Goal: Task Accomplishment & Management: Manage account settings

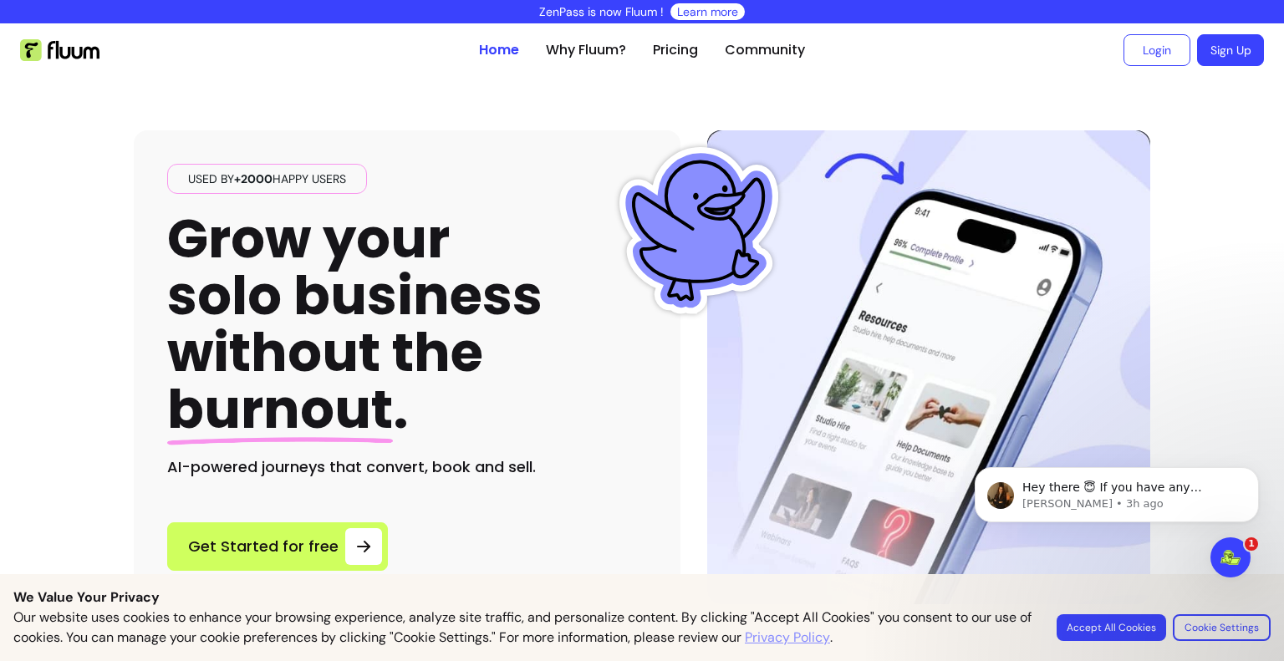
scroll to position [922, 0]
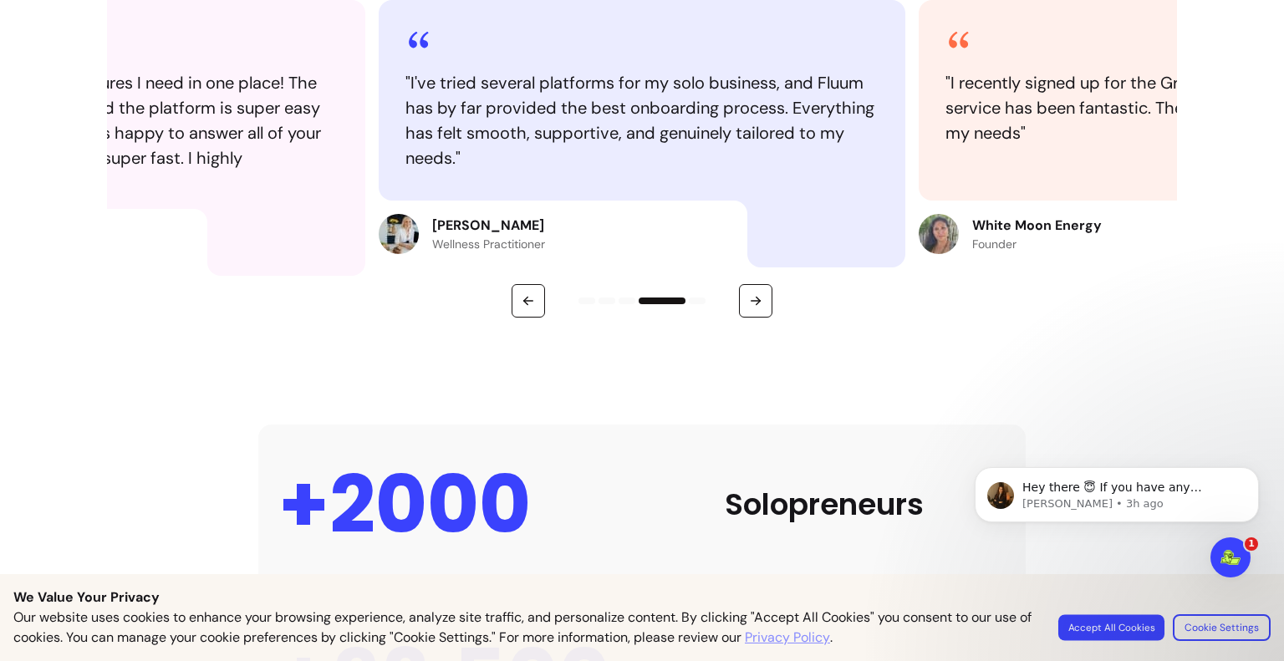
click at [1130, 621] on button "Accept All Cookies" at bounding box center [1111, 627] width 106 height 26
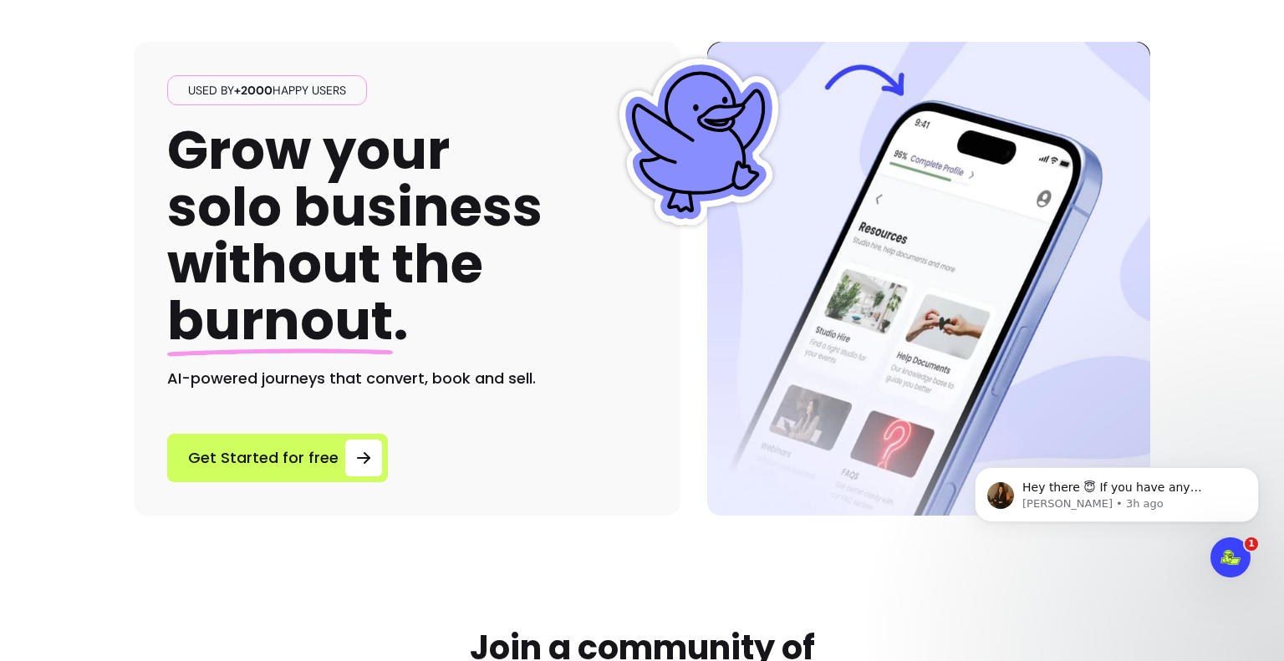
scroll to position [0, 0]
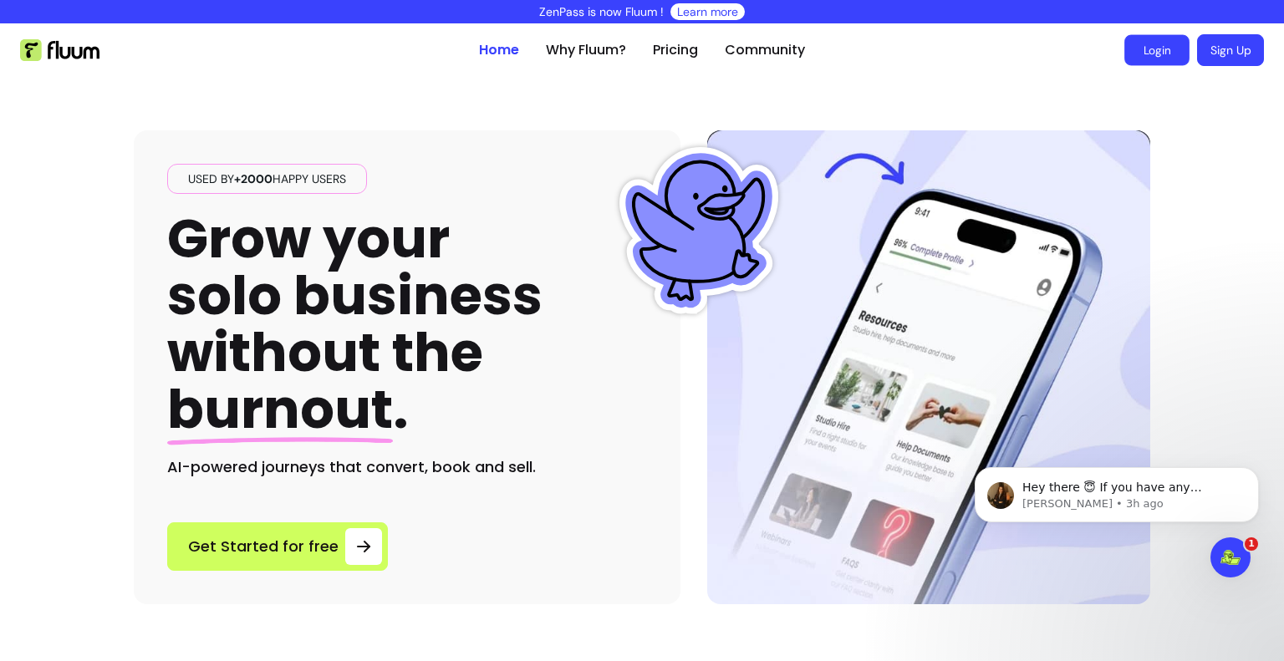
click at [1153, 37] on link "Login" at bounding box center [1156, 50] width 65 height 31
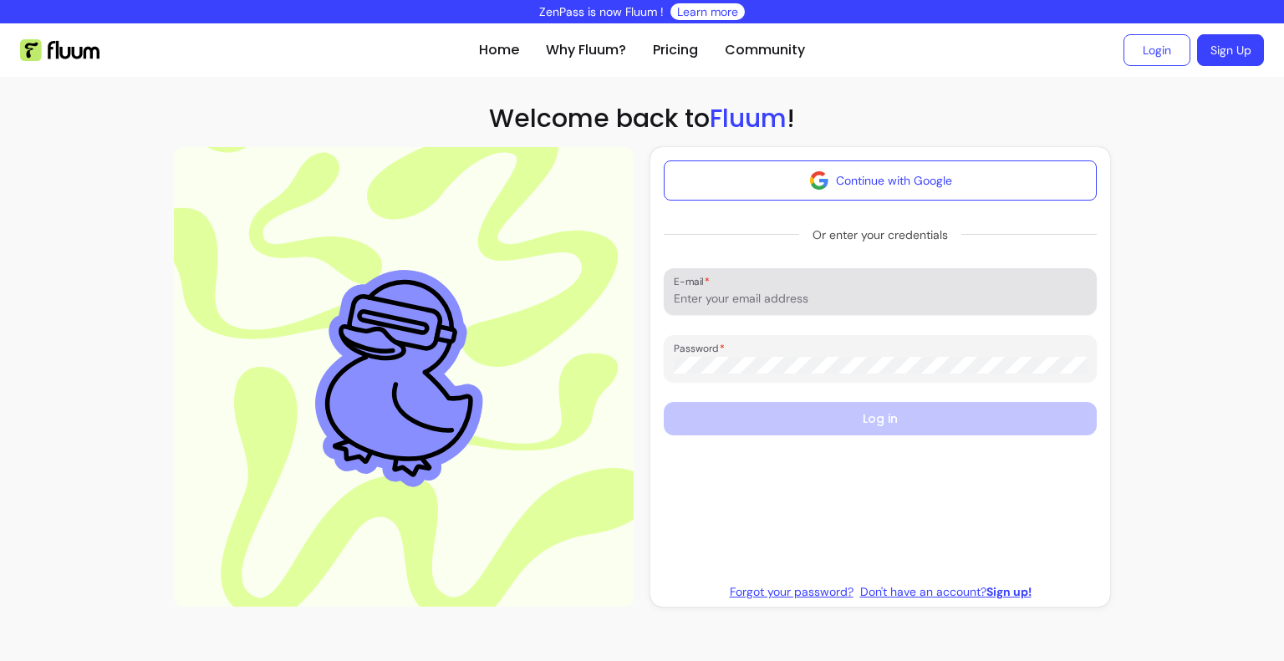
click at [850, 305] on input "E-mail" at bounding box center [880, 298] width 413 height 17
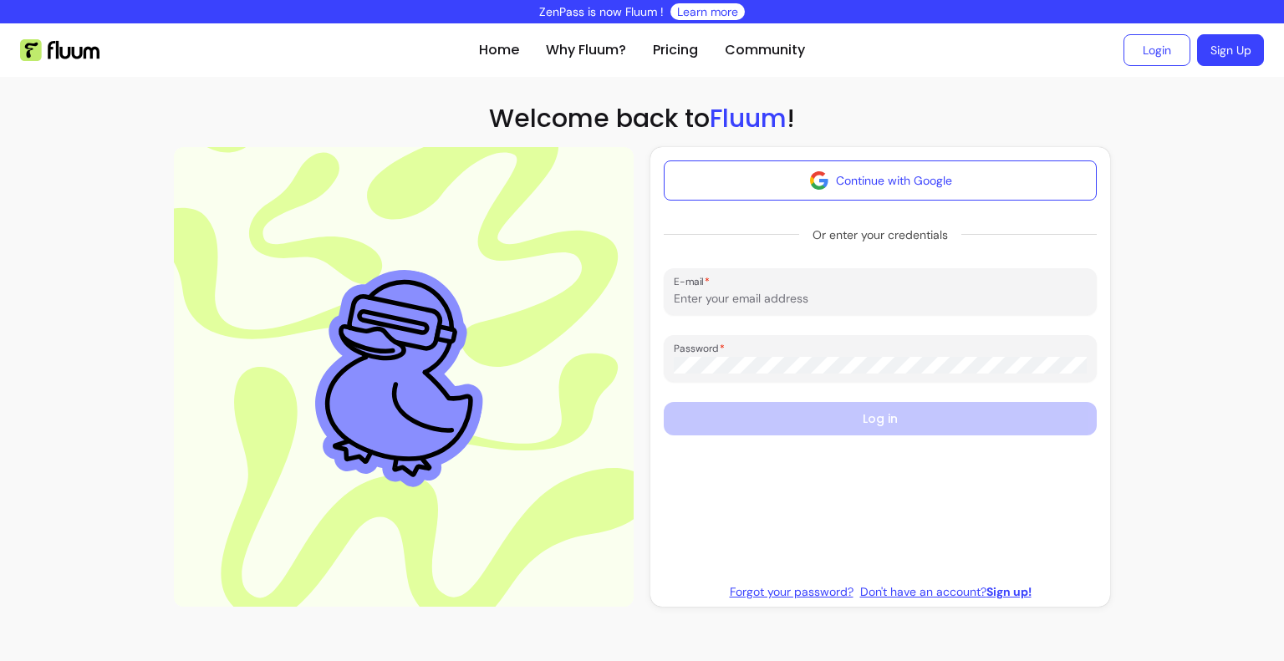
click at [850, 305] on input "E-mail" at bounding box center [880, 298] width 413 height 17
type input "[EMAIL_ADDRESS][DOMAIN_NAME]"
click at [848, 356] on div at bounding box center [880, 358] width 413 height 33
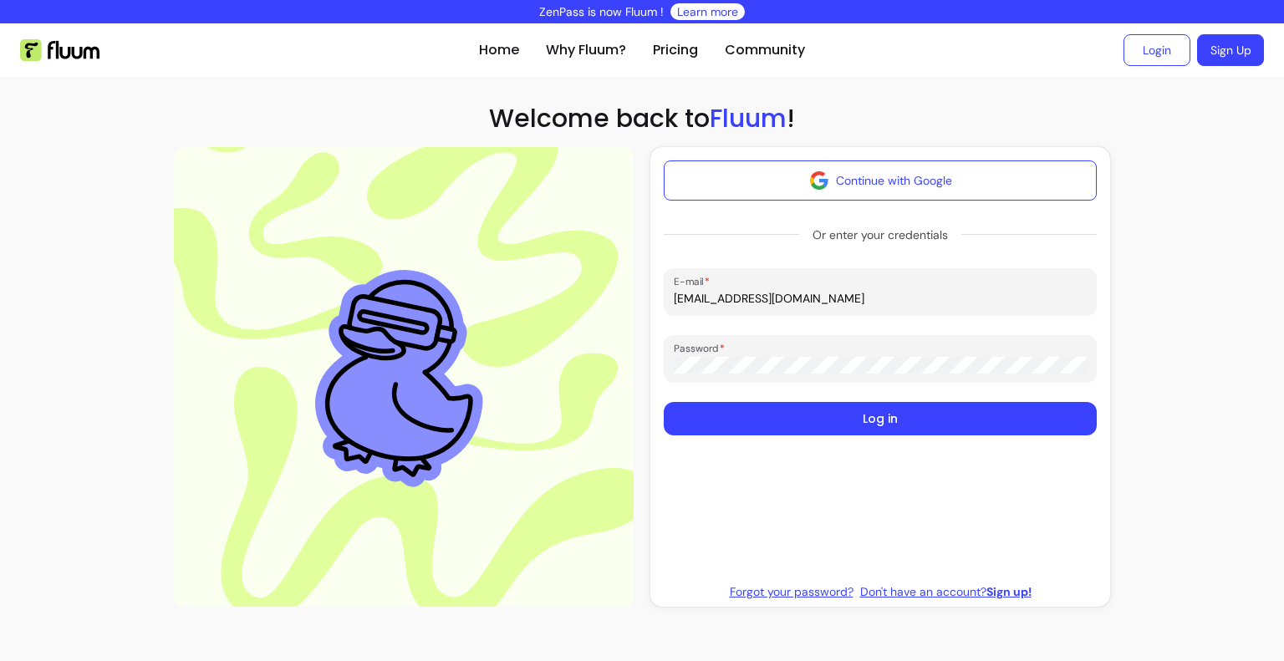
click at [664, 402] on button "Log in" at bounding box center [880, 418] width 433 height 33
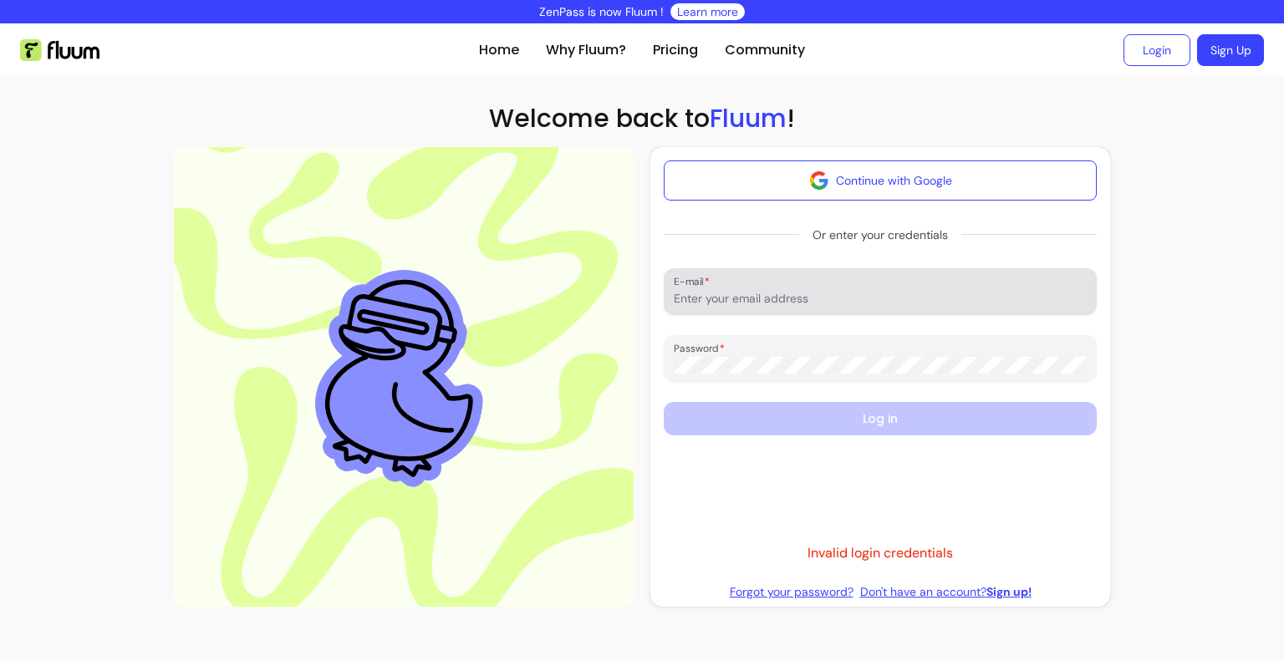
click at [800, 307] on div at bounding box center [880, 291] width 413 height 33
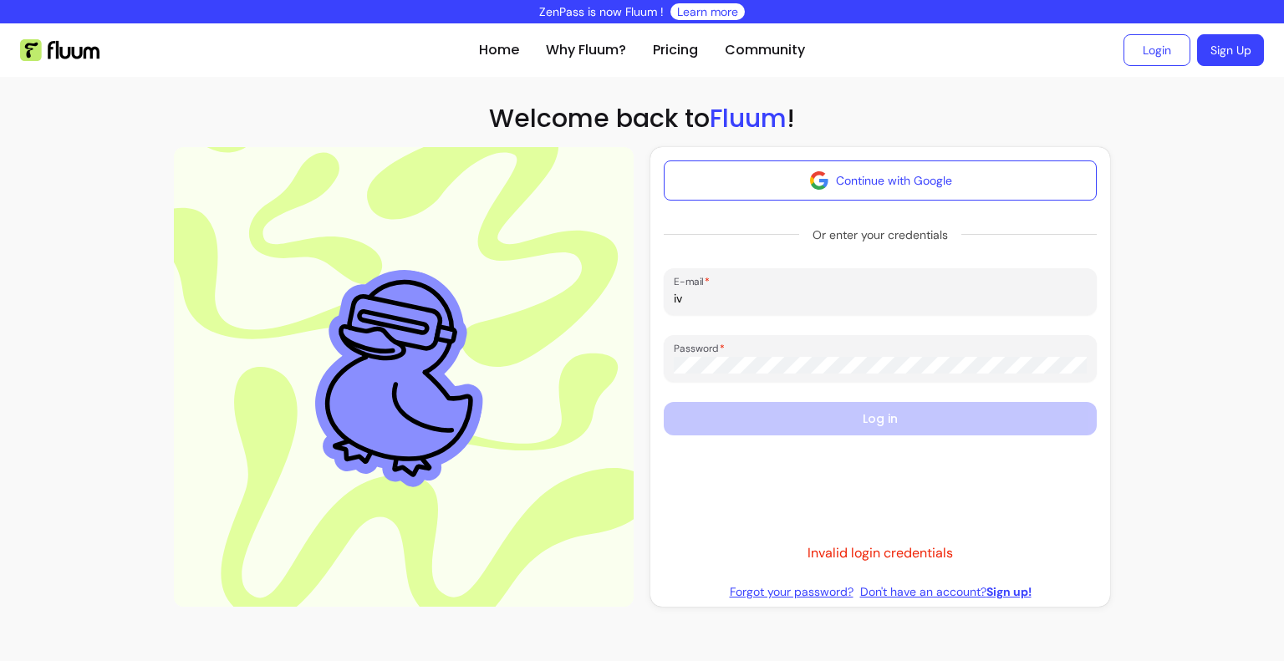
type input "[EMAIL_ADDRESS][DOMAIN_NAME]"
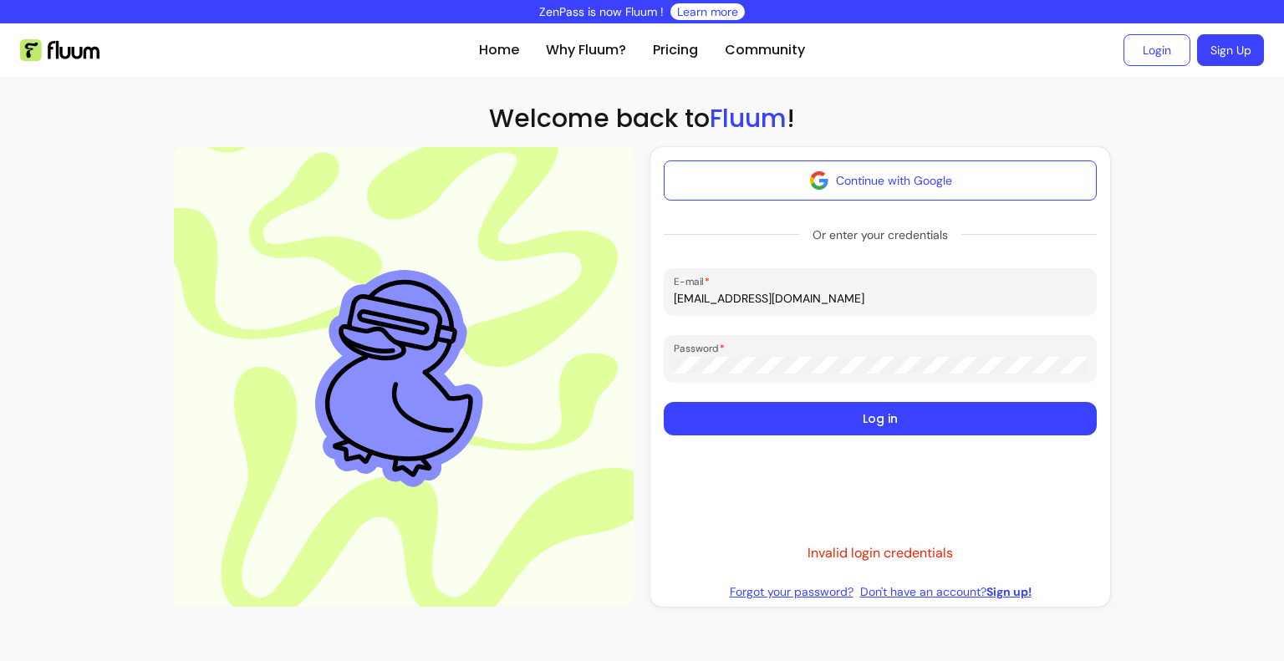
click at [664, 402] on button "Log in" at bounding box center [880, 418] width 433 height 33
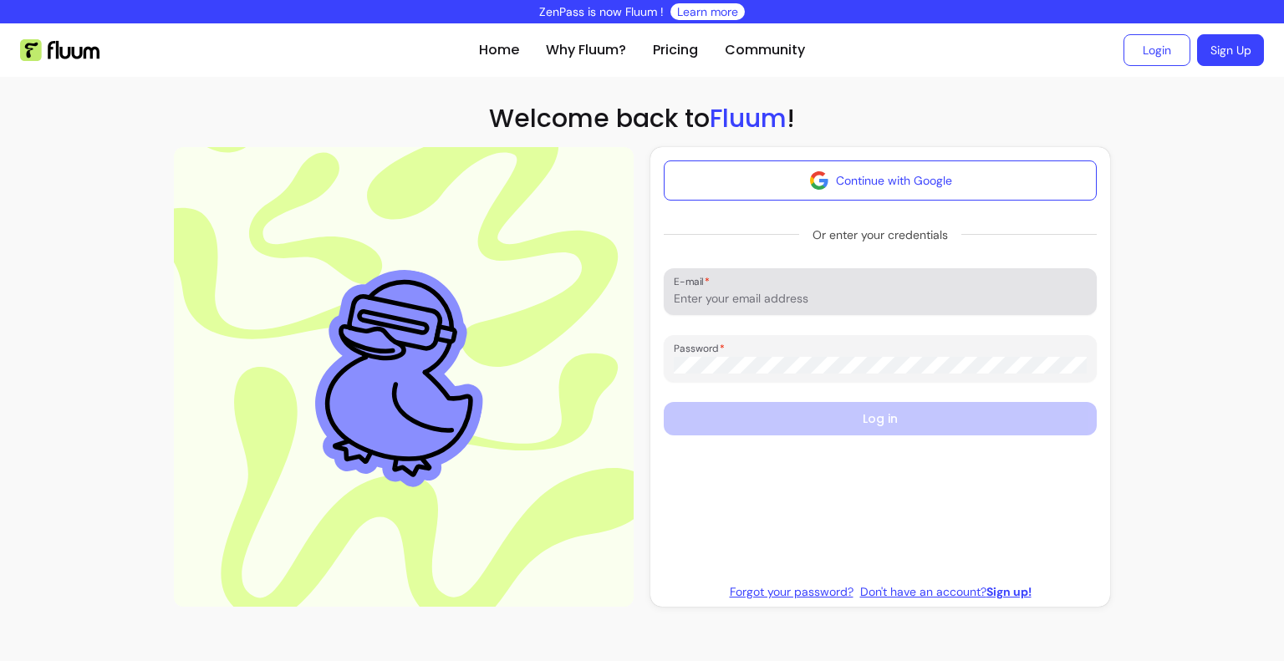
click at [772, 287] on div at bounding box center [880, 291] width 413 height 33
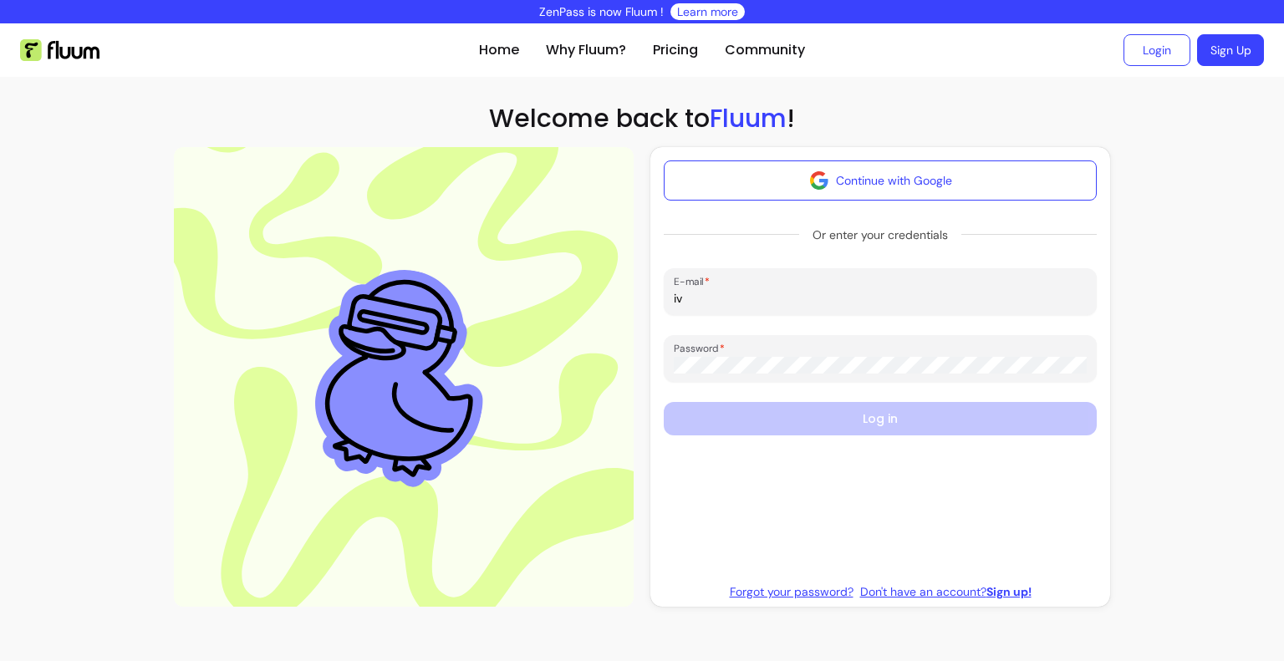
type input "[EMAIL_ADDRESS][DOMAIN_NAME]"
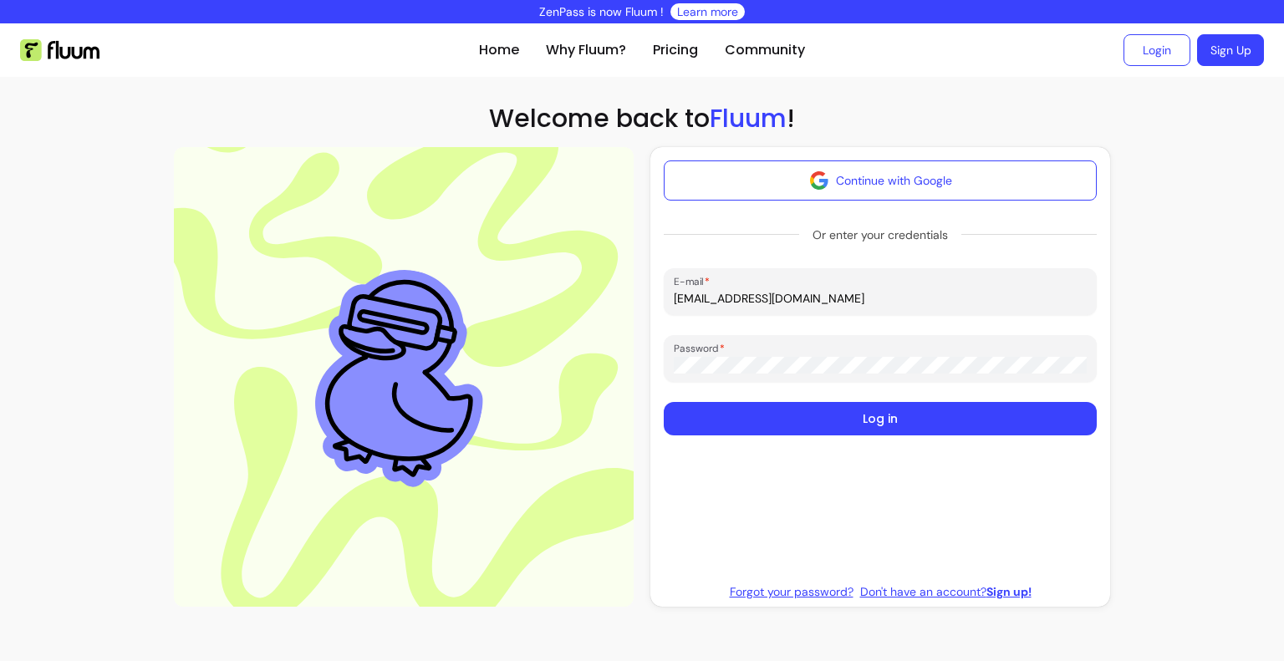
click at [664, 402] on button "Log in" at bounding box center [880, 418] width 433 height 33
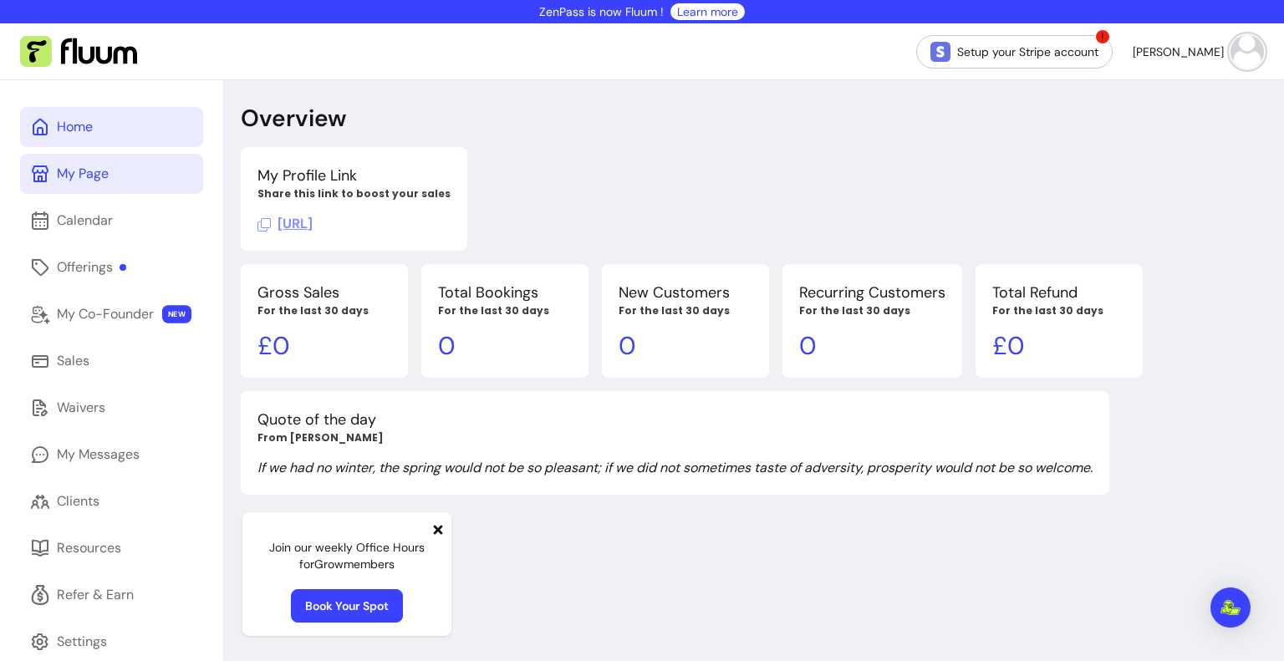
click at [84, 164] on div "My Page" at bounding box center [83, 174] width 52 height 20
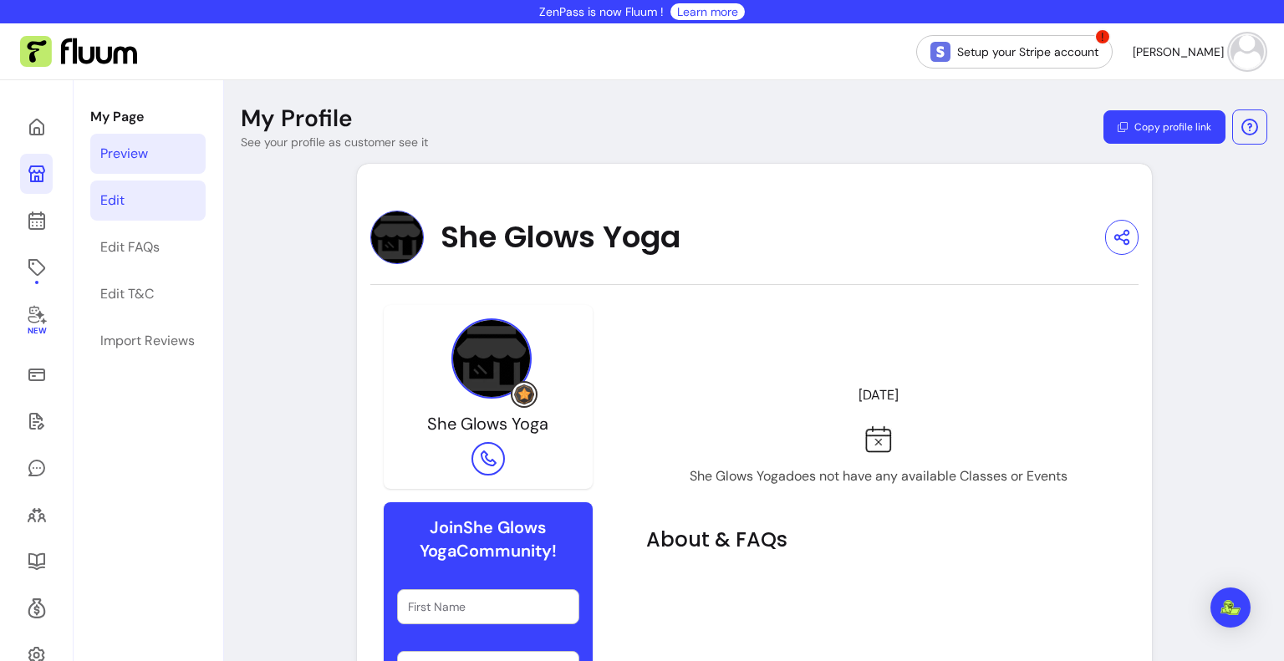
click at [140, 206] on link "Edit" at bounding box center [147, 201] width 115 height 40
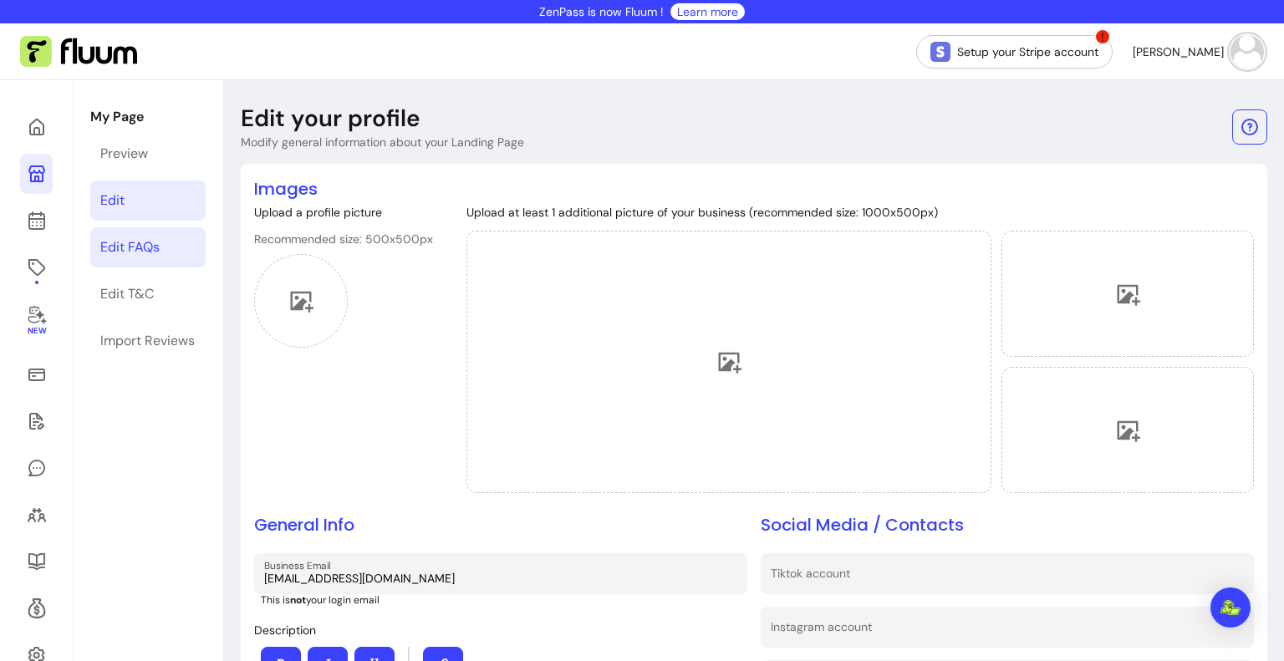
click at [160, 252] on div "Edit FAQs" at bounding box center [129, 247] width 59 height 20
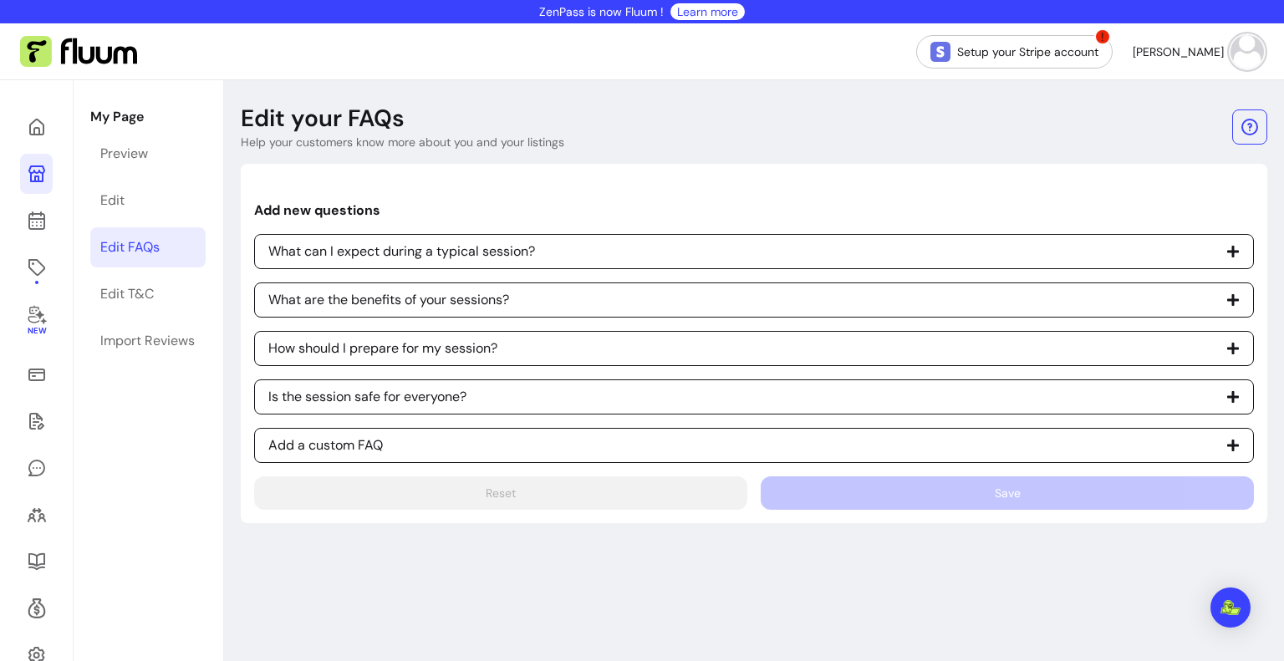
click at [283, 254] on p "What can I expect during a typical session?" at bounding box center [401, 252] width 267 height 20
select select "*"
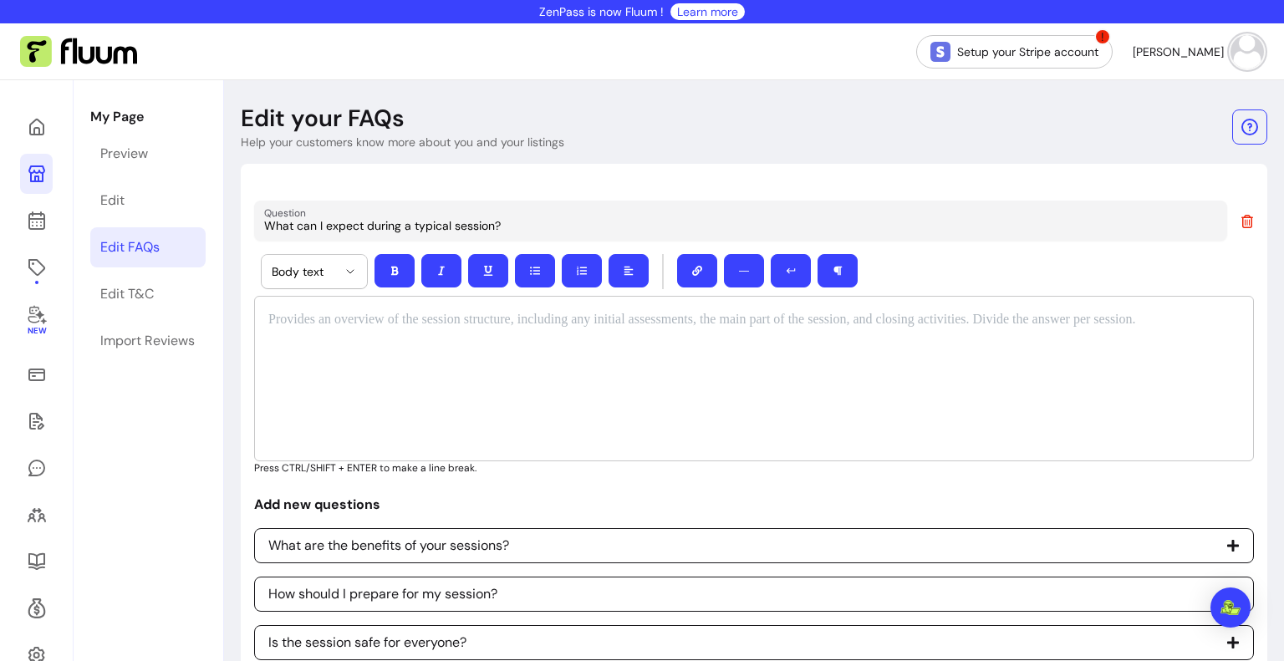
click at [1240, 227] on icon at bounding box center [1246, 221] width 13 height 13
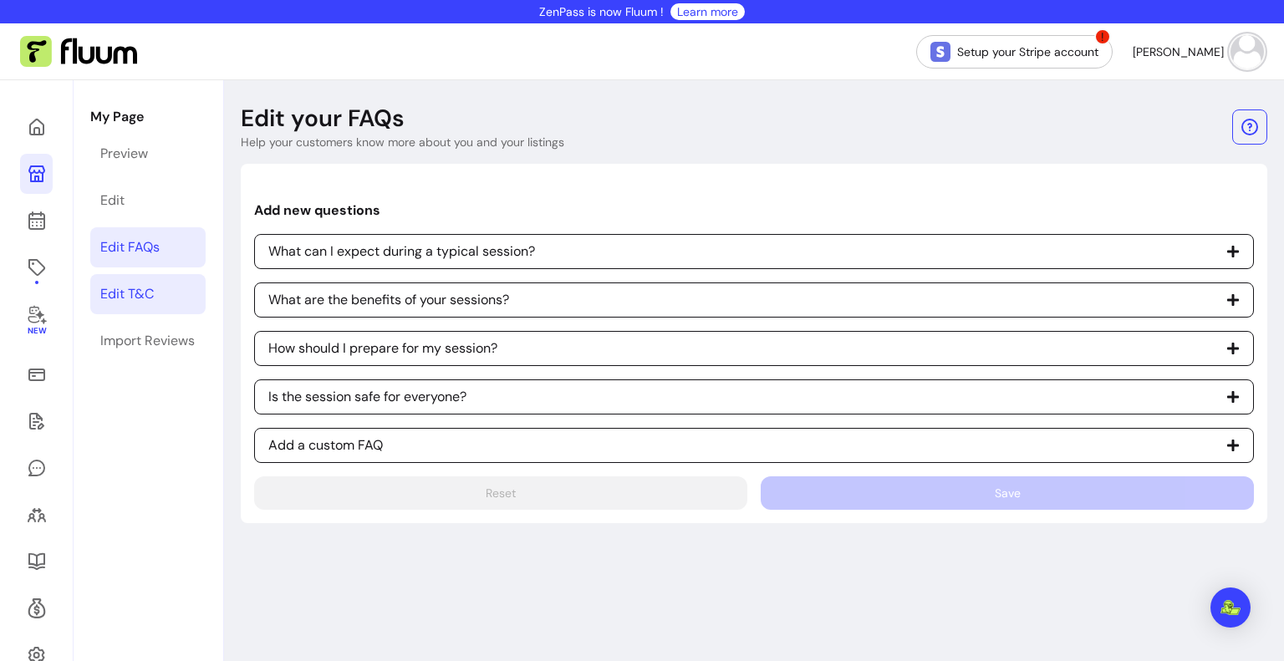
click at [152, 299] on div "Edit T&C" at bounding box center [126, 294] width 53 height 20
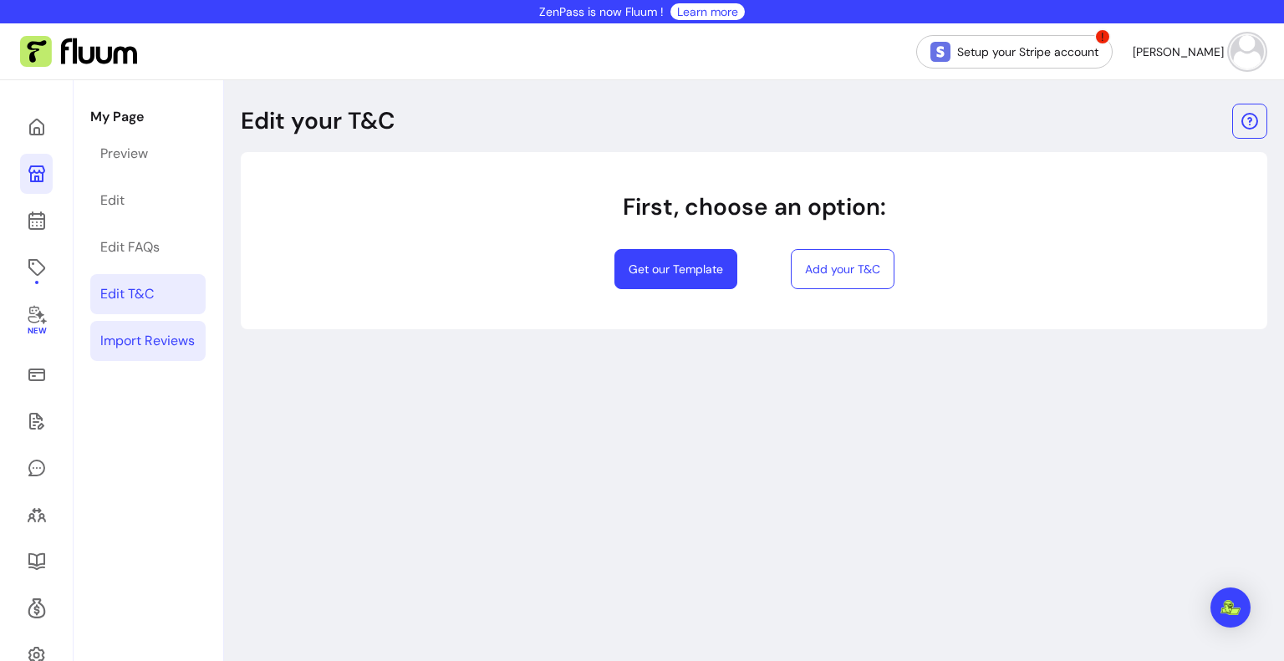
click at [144, 344] on div "Import Reviews" at bounding box center [147, 341] width 94 height 20
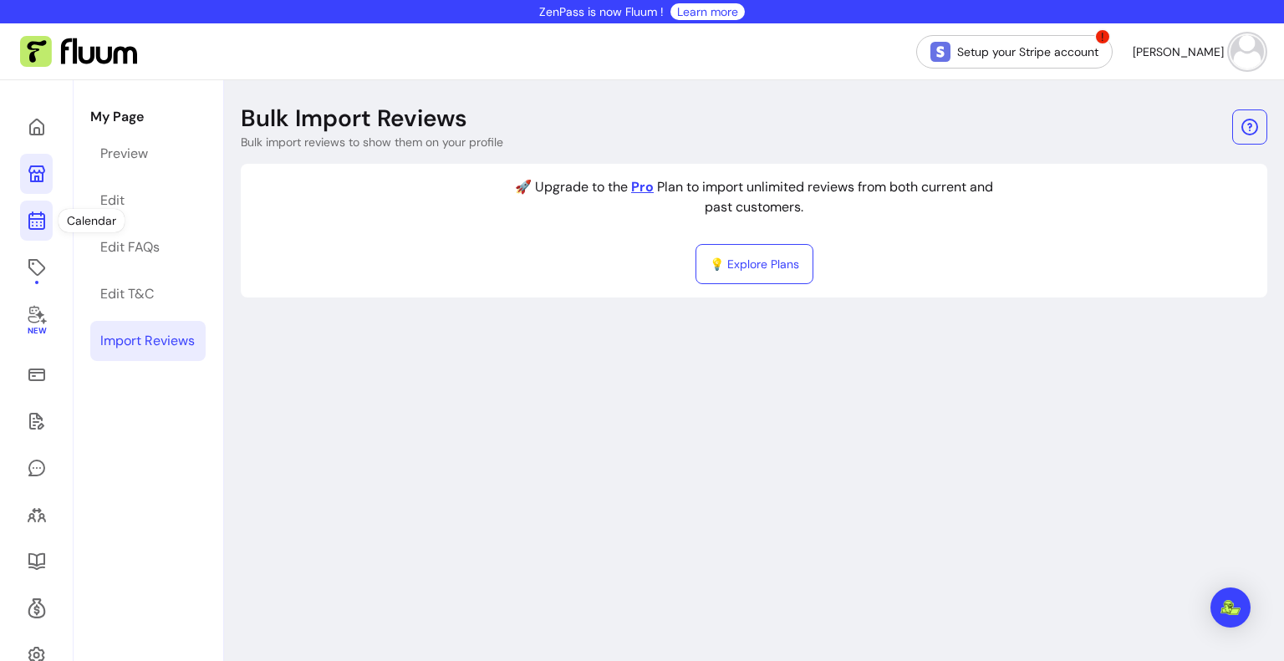
click at [33, 212] on icon at bounding box center [37, 221] width 20 height 20
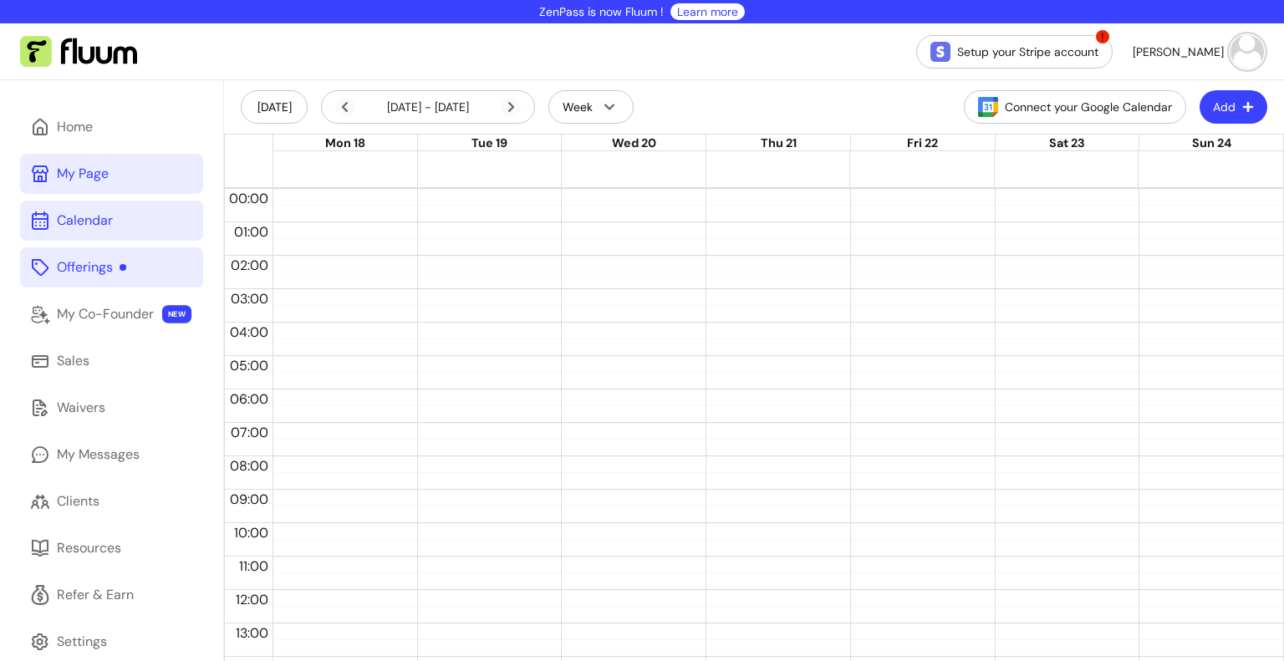
click at [70, 261] on div "Offerings" at bounding box center [91, 267] width 69 height 20
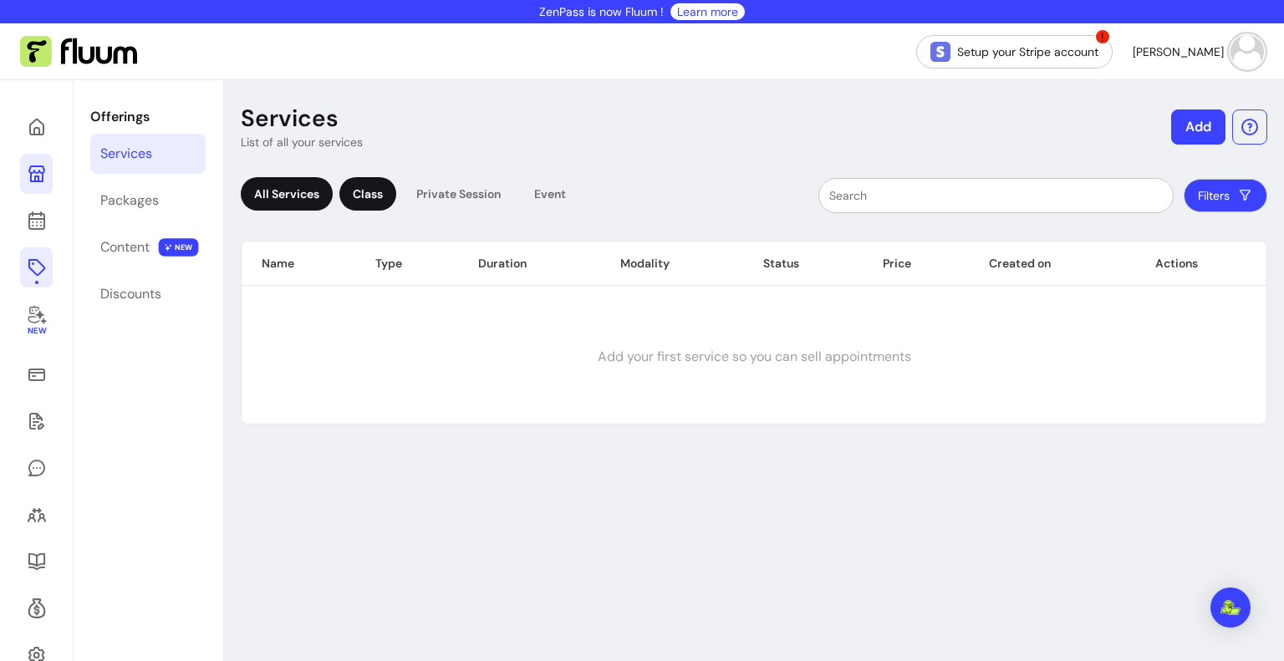
click at [385, 203] on div "Class" at bounding box center [367, 193] width 57 height 33
click at [440, 195] on div "Private Session" at bounding box center [458, 193] width 111 height 33
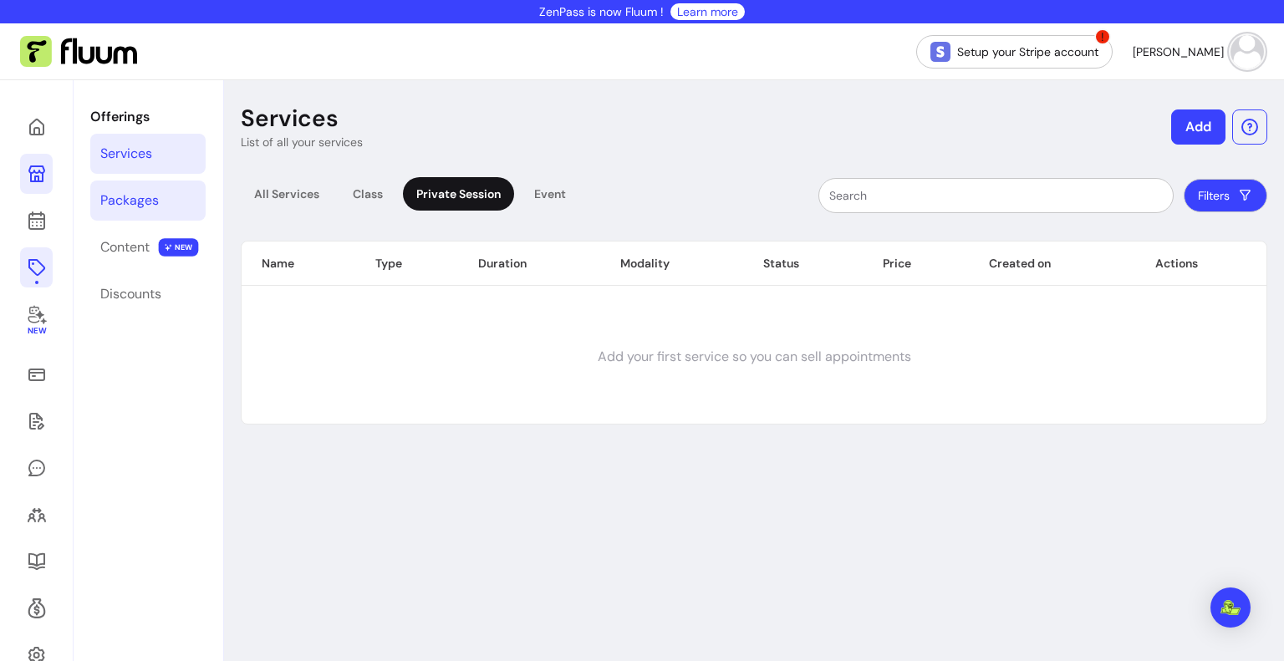
click at [184, 201] on link "Packages" at bounding box center [147, 201] width 115 height 40
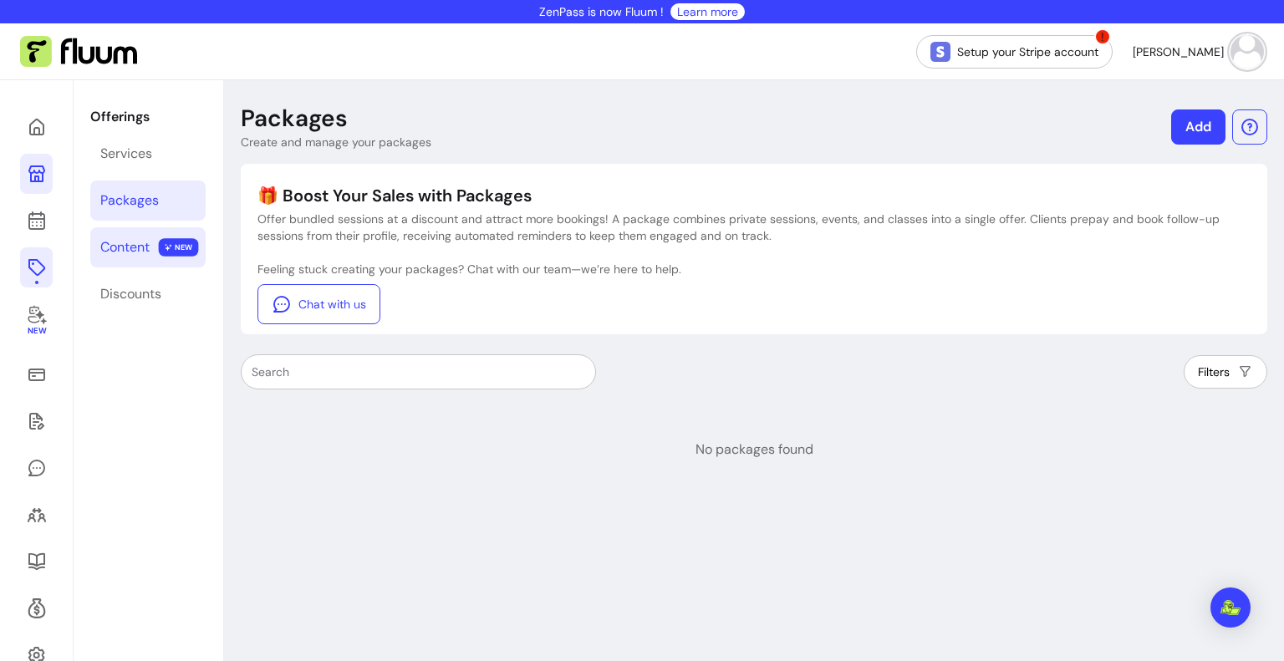
click at [168, 240] on span "NEW" at bounding box center [179, 247] width 40 height 18
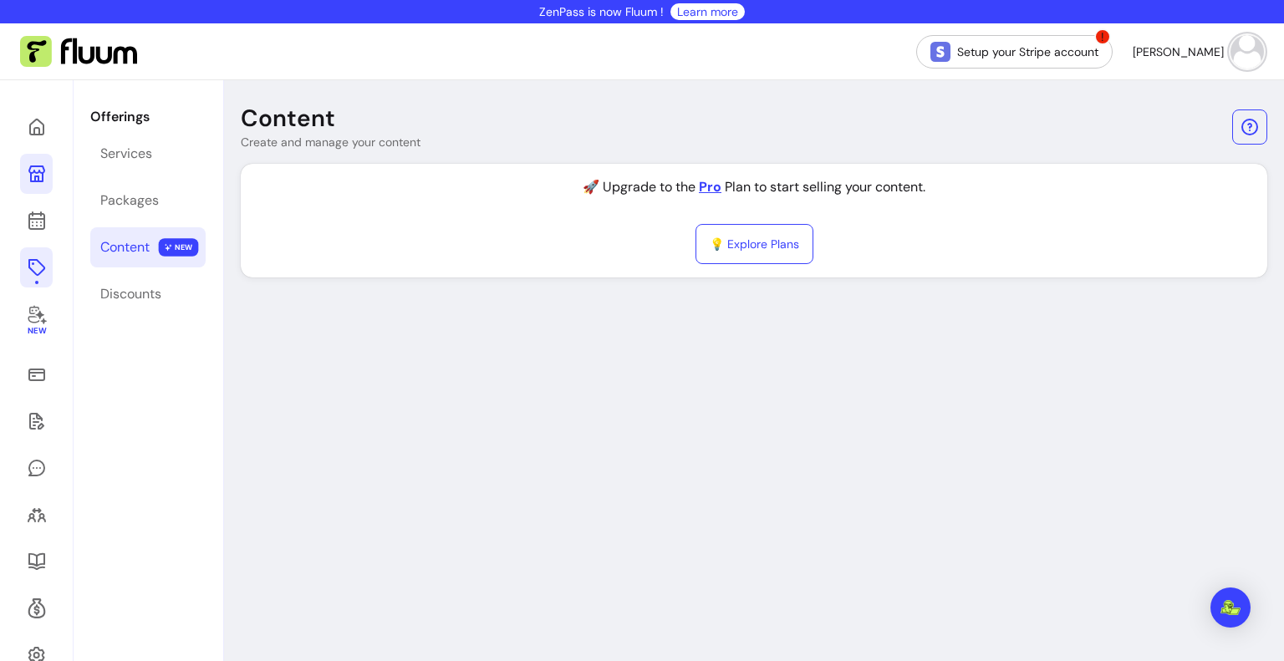
click at [53, 314] on div "New" at bounding box center [37, 410] width 74 height 661
click at [40, 319] on icon at bounding box center [37, 314] width 20 height 20
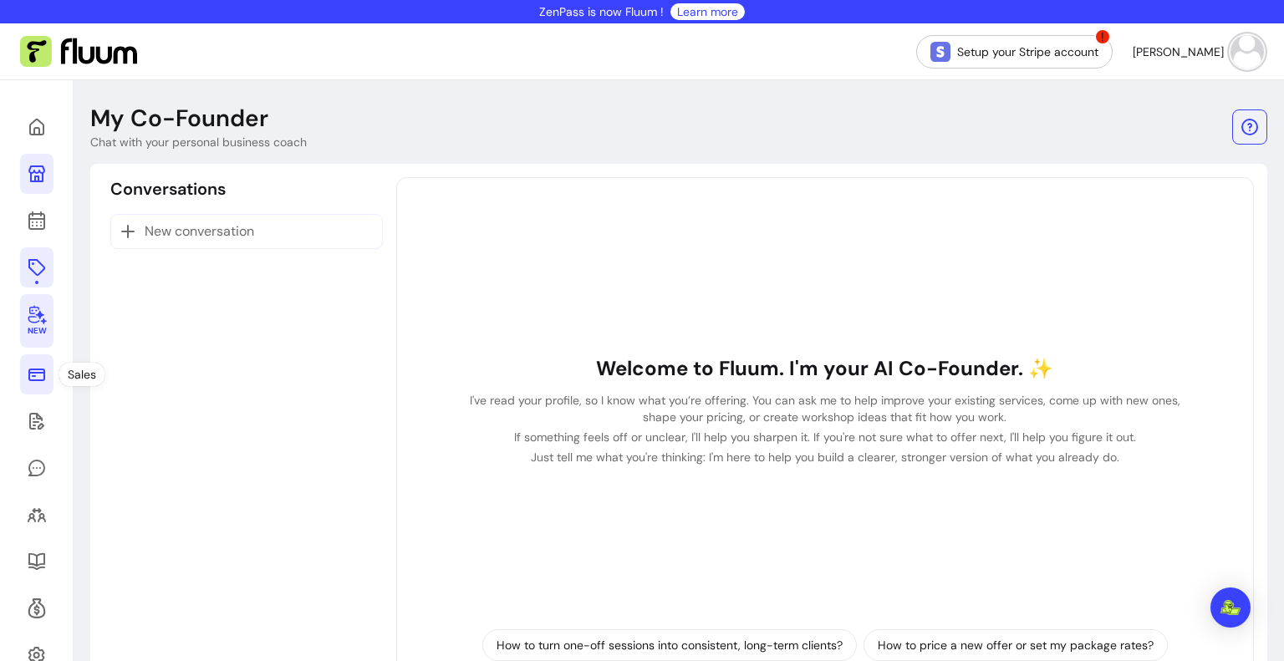
click at [32, 374] on icon at bounding box center [36, 375] width 17 height 13
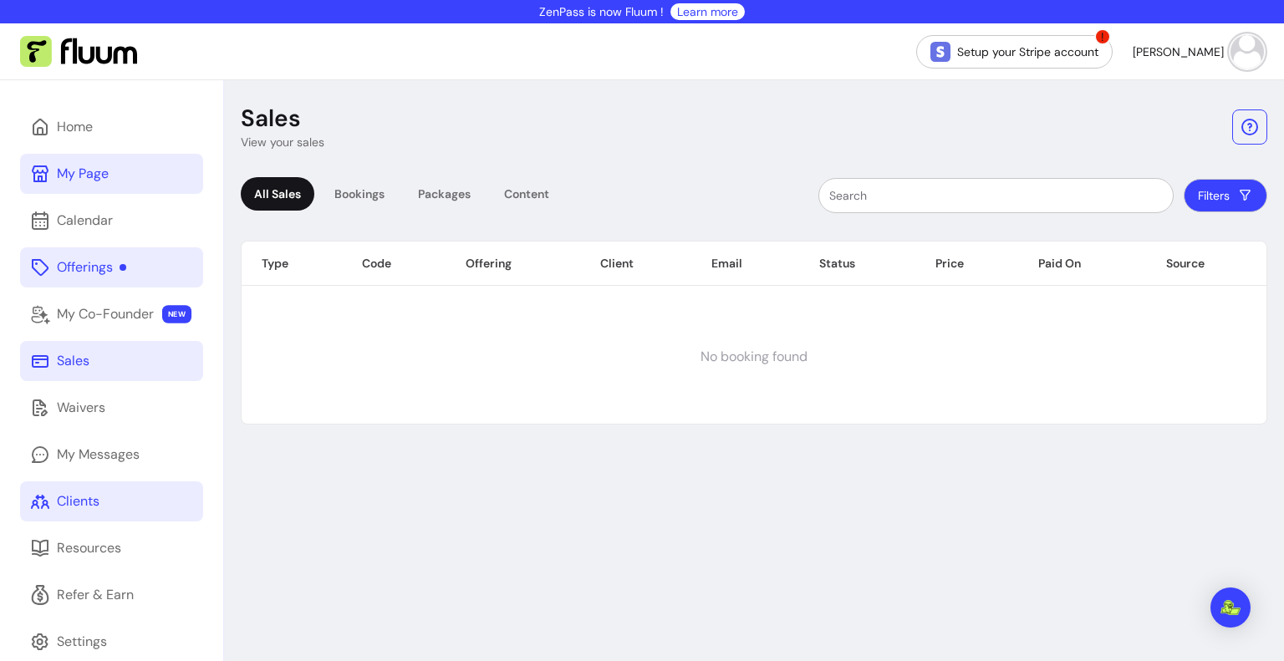
scroll to position [80, 0]
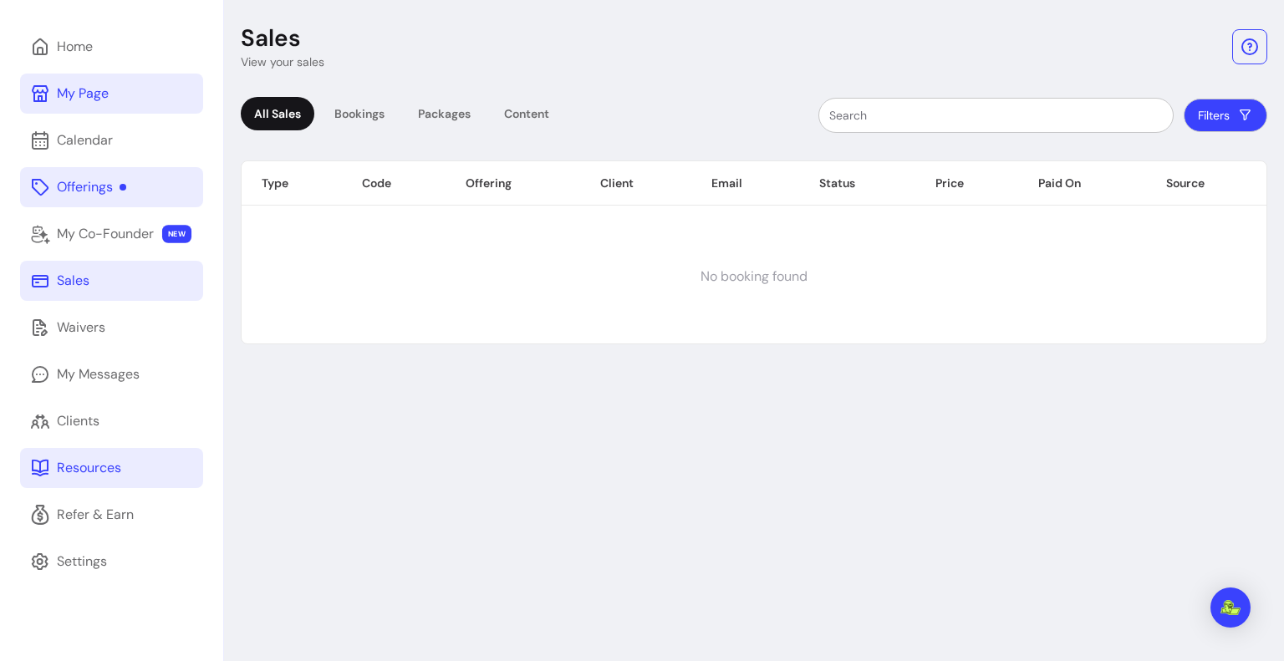
click at [87, 464] on div "Resources" at bounding box center [89, 468] width 64 height 20
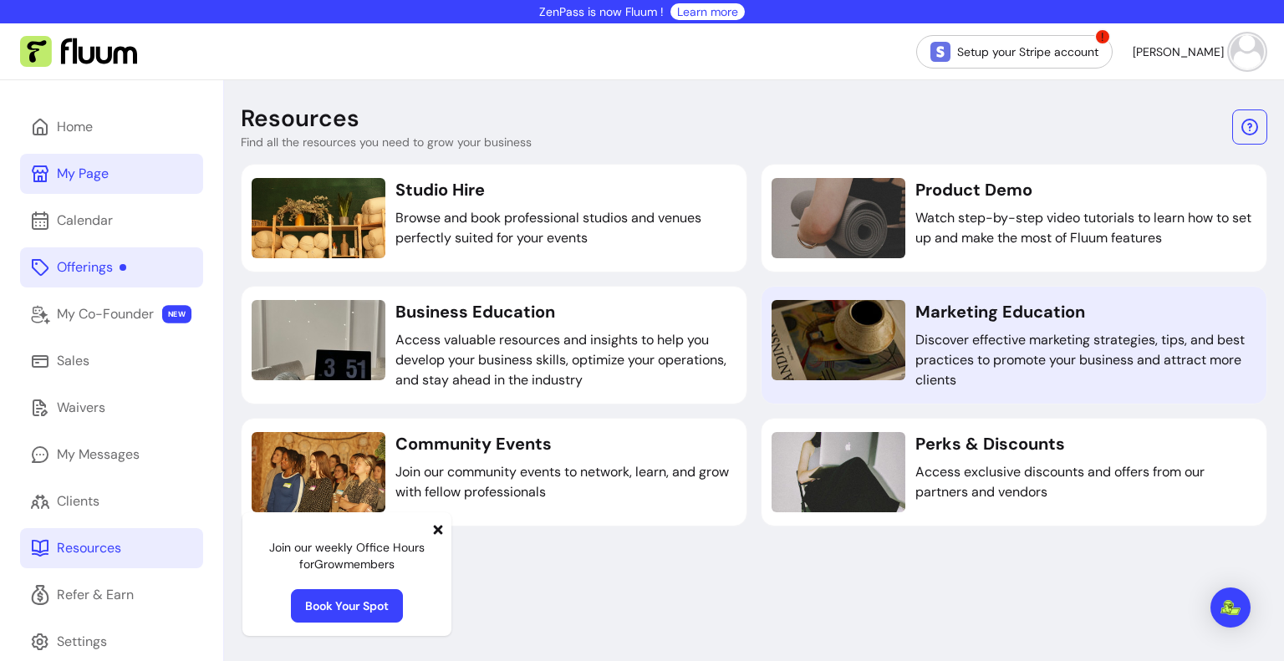
click at [863, 377] on div at bounding box center [838, 340] width 134 height 80
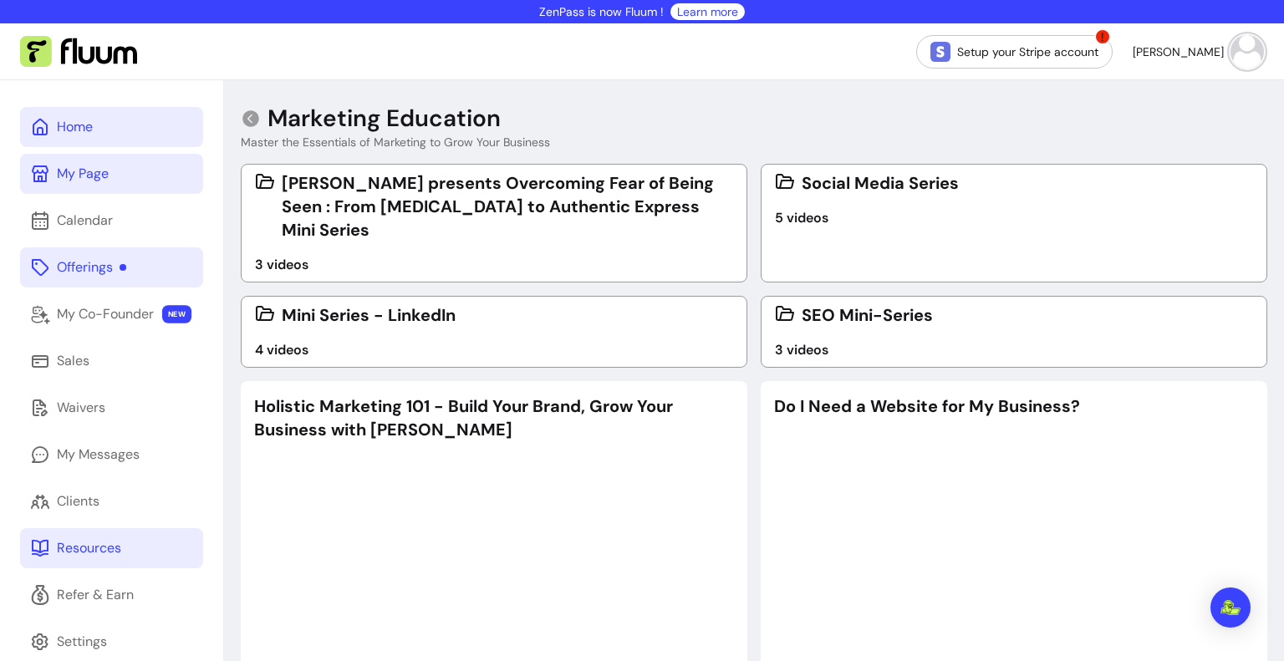
click at [74, 126] on div "Home" at bounding box center [75, 127] width 36 height 20
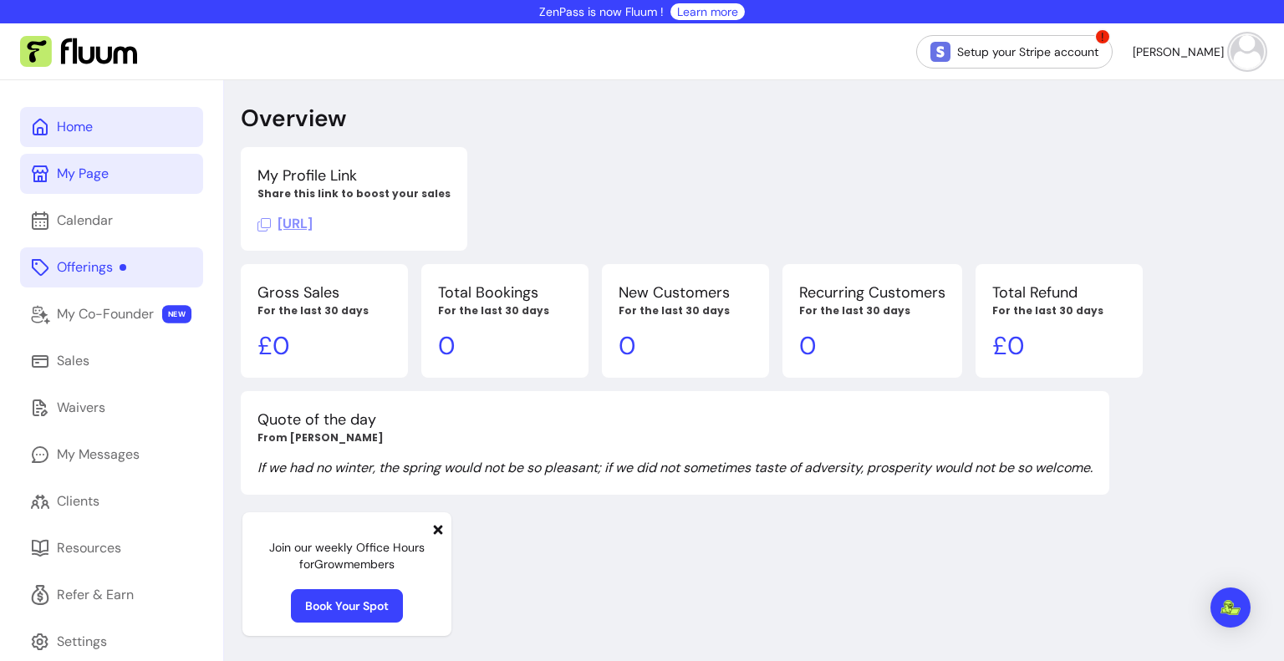
click at [1230, 58] on img at bounding box center [1246, 51] width 33 height 33
click at [1143, 87] on span "Dashboard" at bounding box center [1176, 93] width 122 height 17
click at [1110, 63] on link "Setup your Stripe account" at bounding box center [1014, 51] width 191 height 33
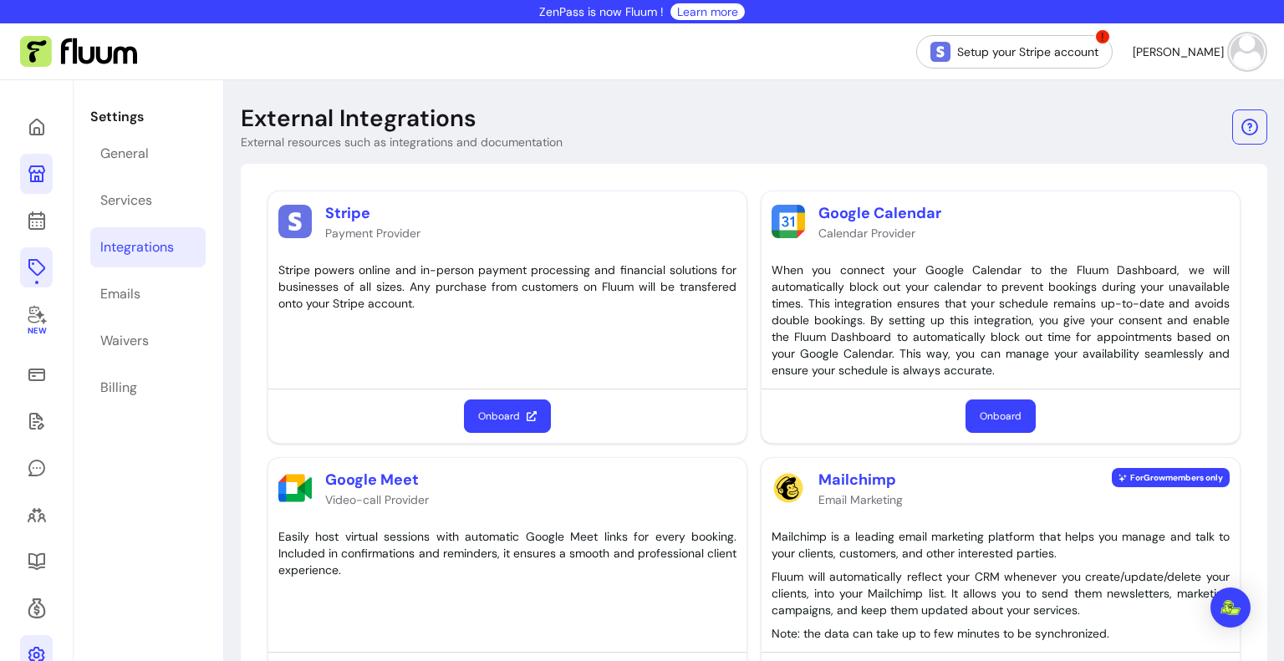
scroll to position [95, 0]
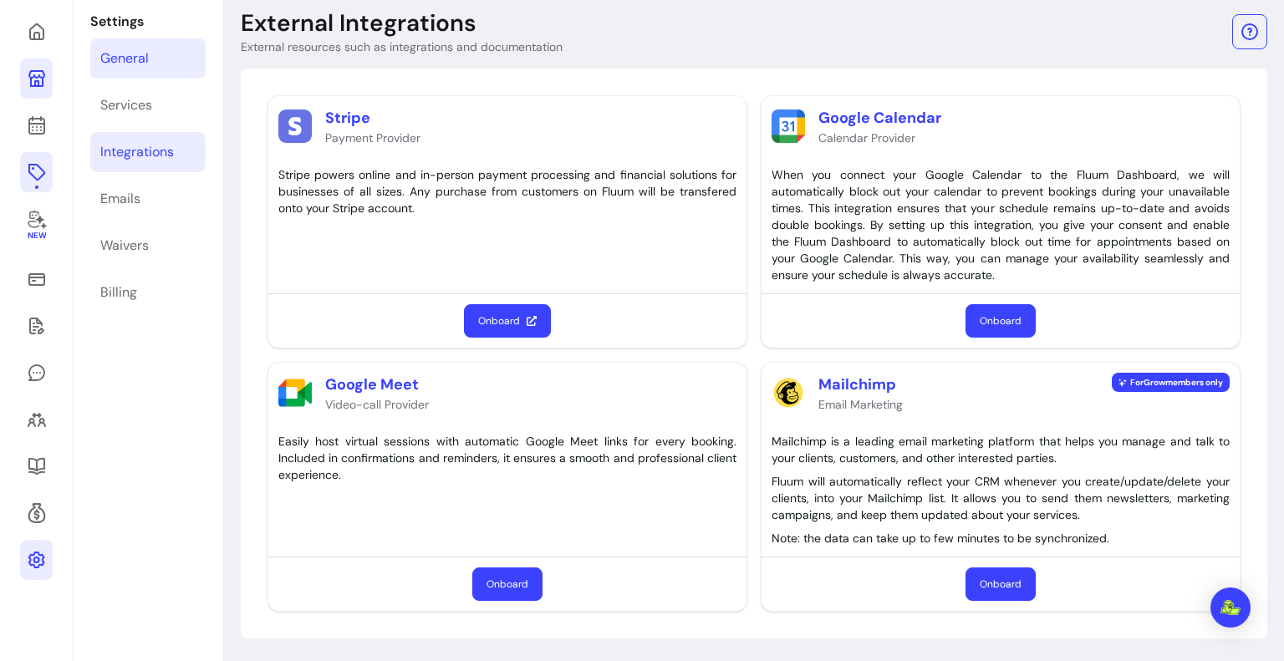
click at [174, 58] on link "General" at bounding box center [147, 58] width 115 height 40
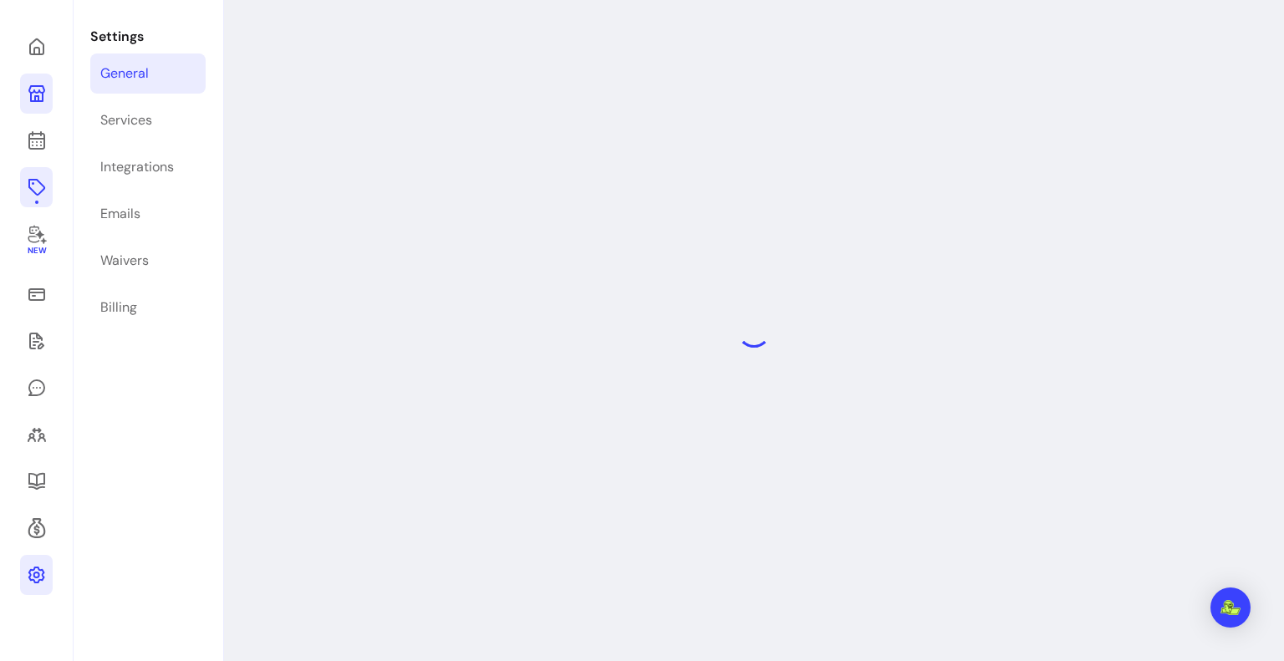
select select "**********"
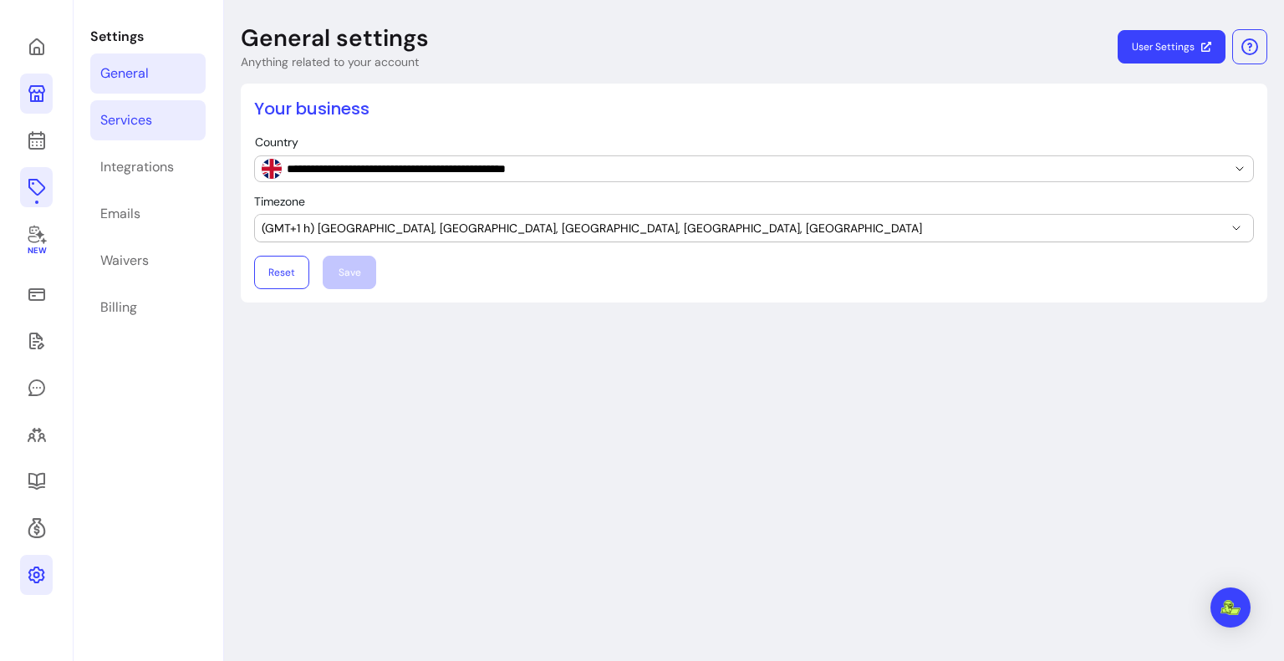
click at [170, 114] on link "Services" at bounding box center [147, 120] width 115 height 40
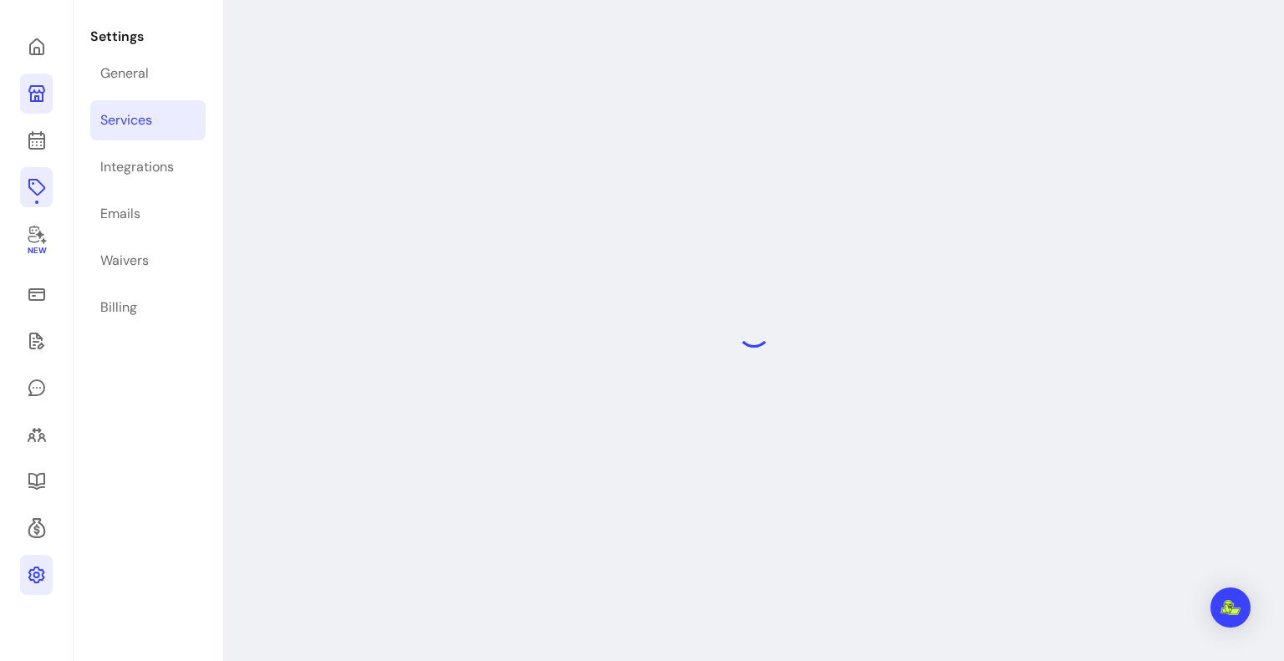
select select "***"
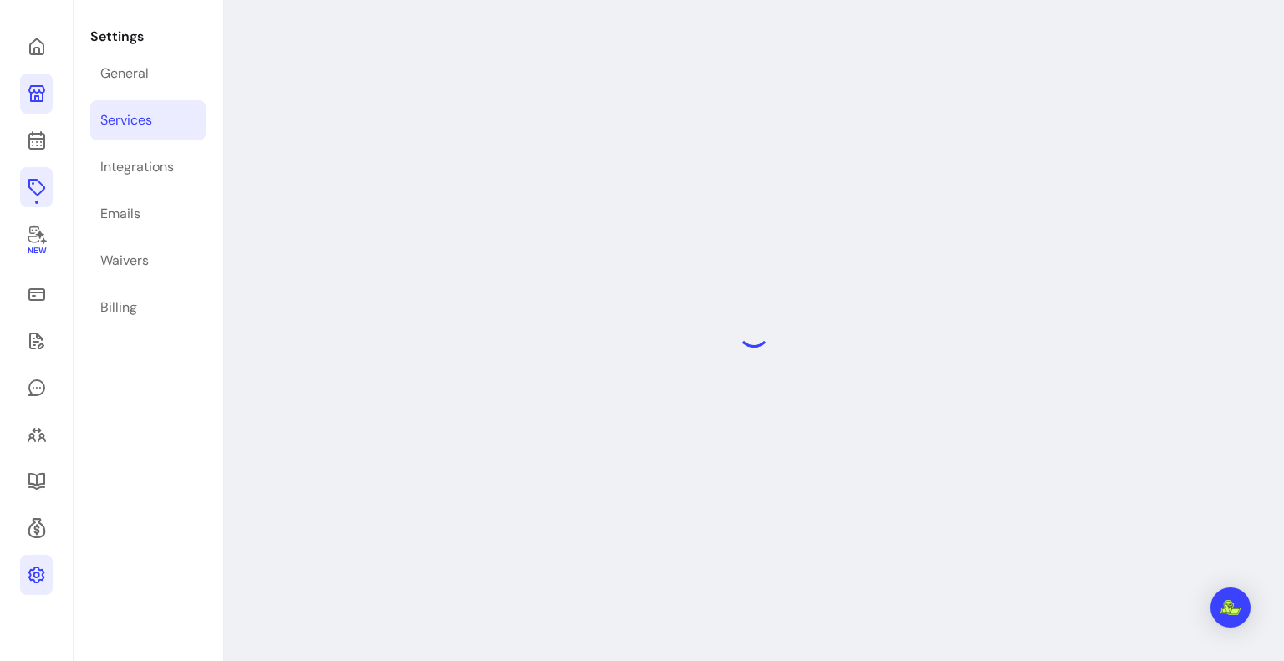
select select "***"
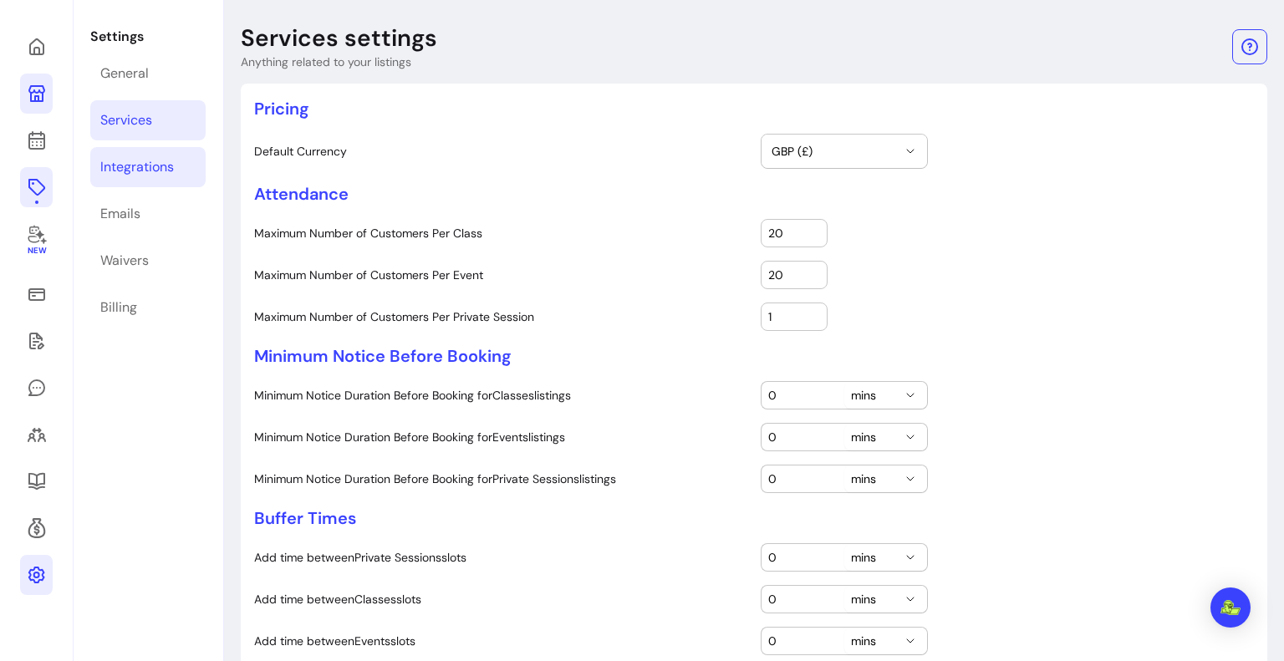
click at [165, 171] on div "Integrations" at bounding box center [137, 167] width 74 height 20
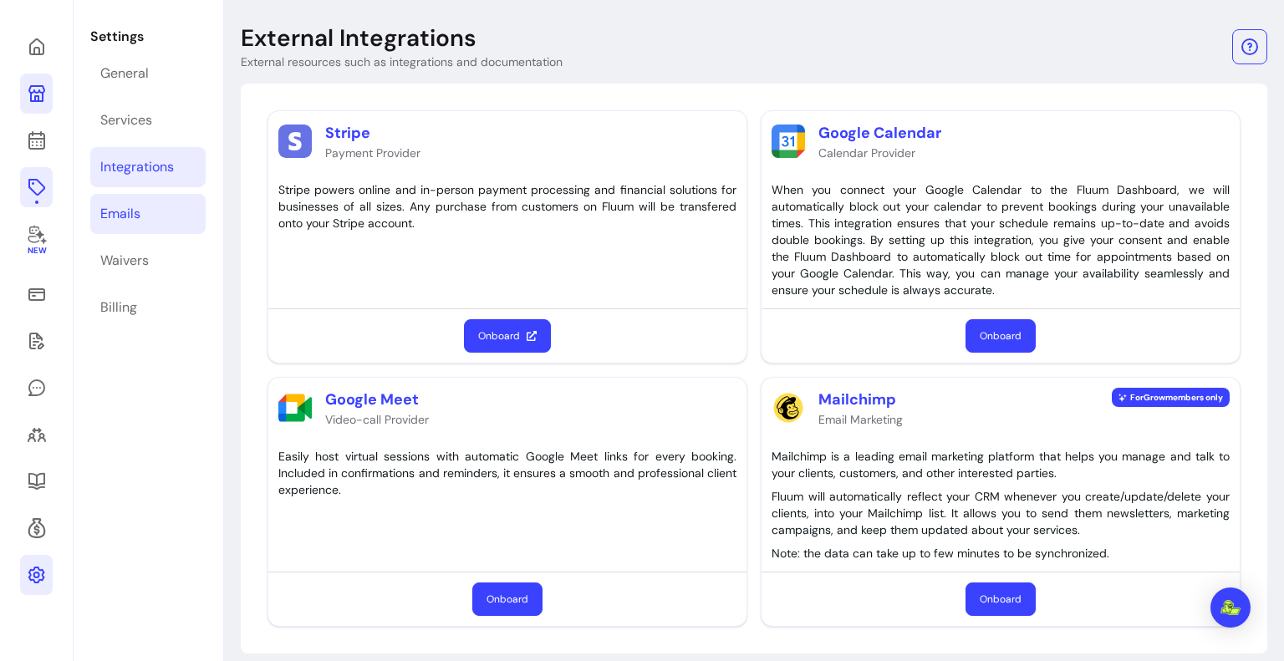
click at [145, 216] on link "Emails" at bounding box center [147, 214] width 115 height 40
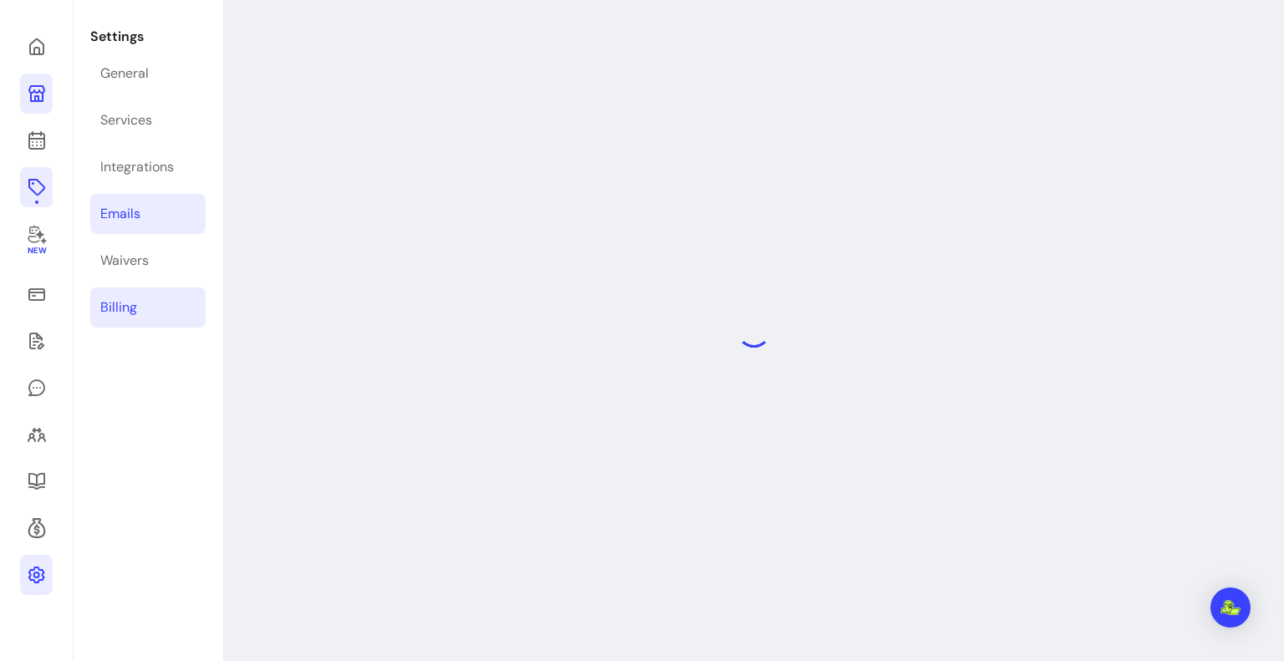
select select "**********"
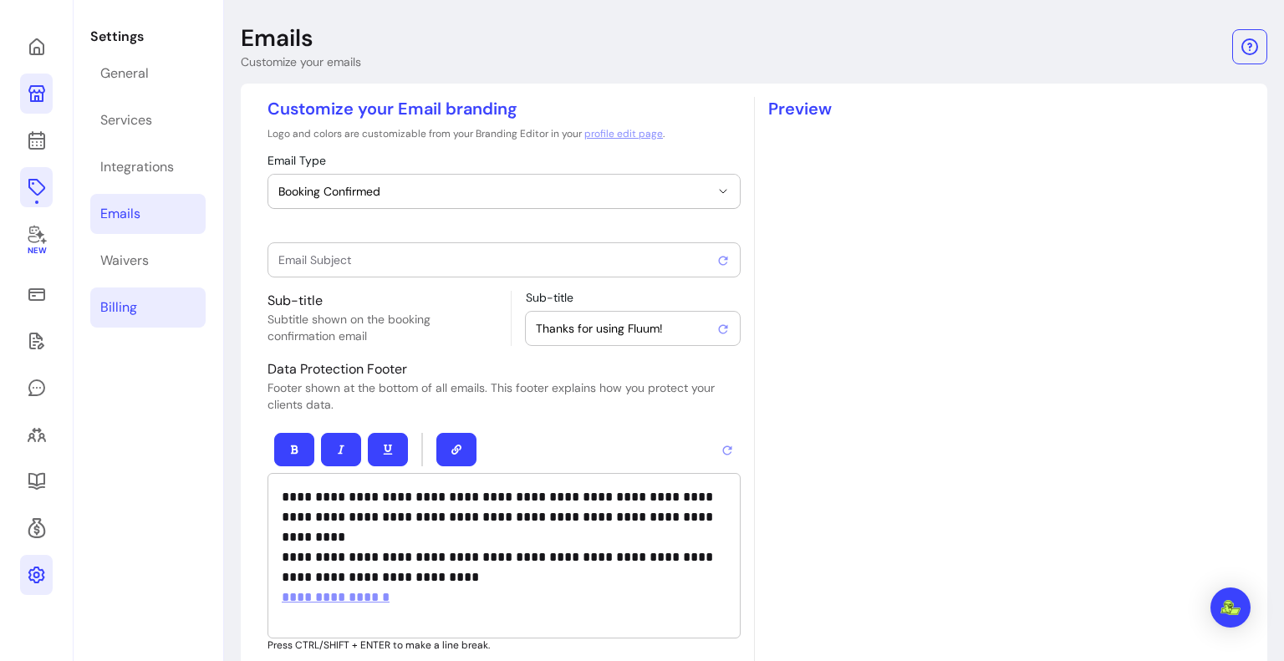
type input "Booking confirmed !"
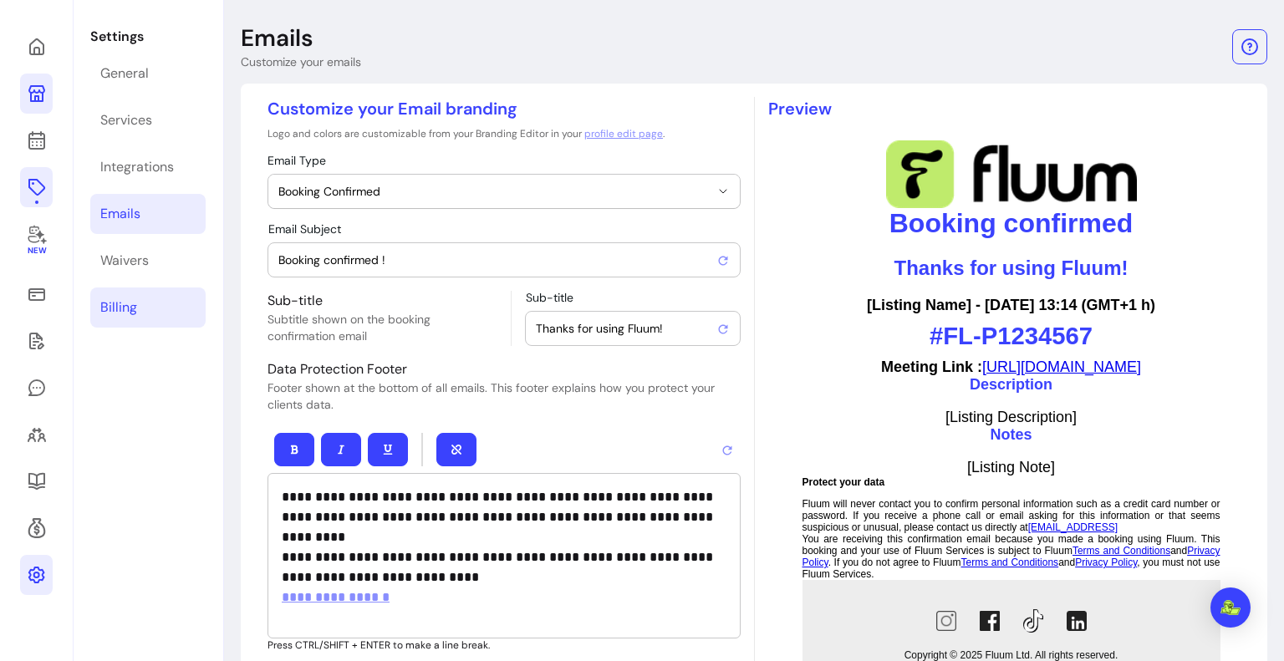
click at [135, 300] on div "Billing" at bounding box center [118, 308] width 37 height 20
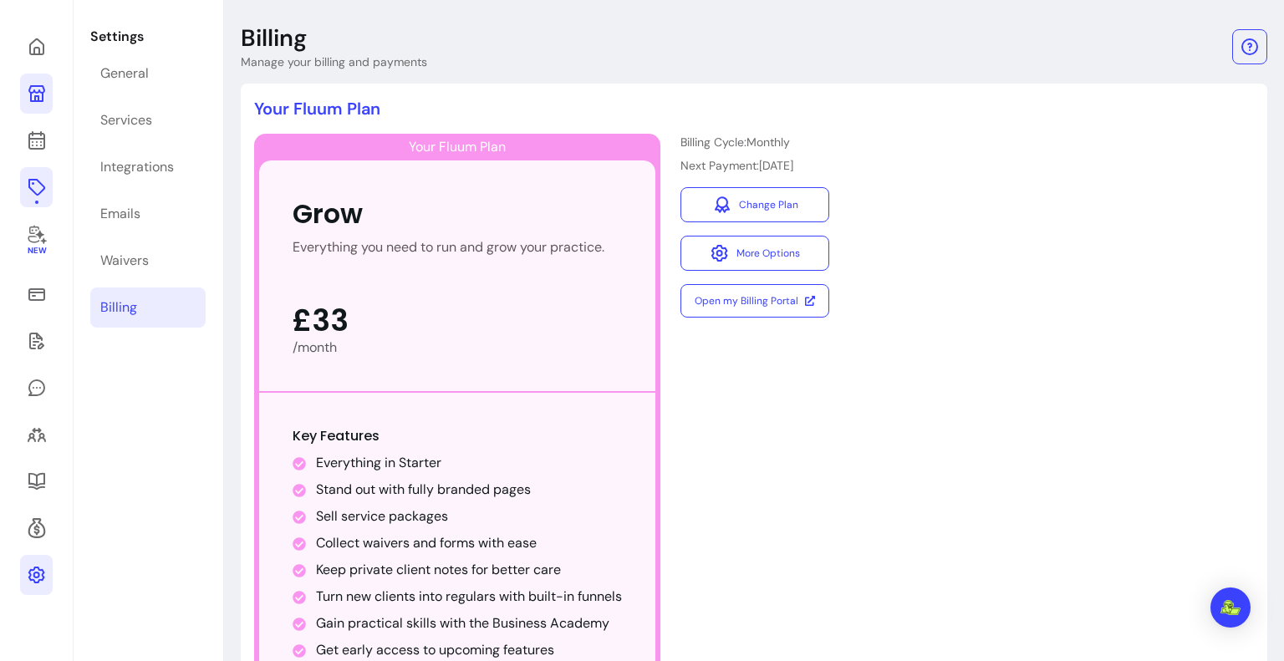
click at [489, 210] on div "Grow" at bounding box center [457, 214] width 329 height 40
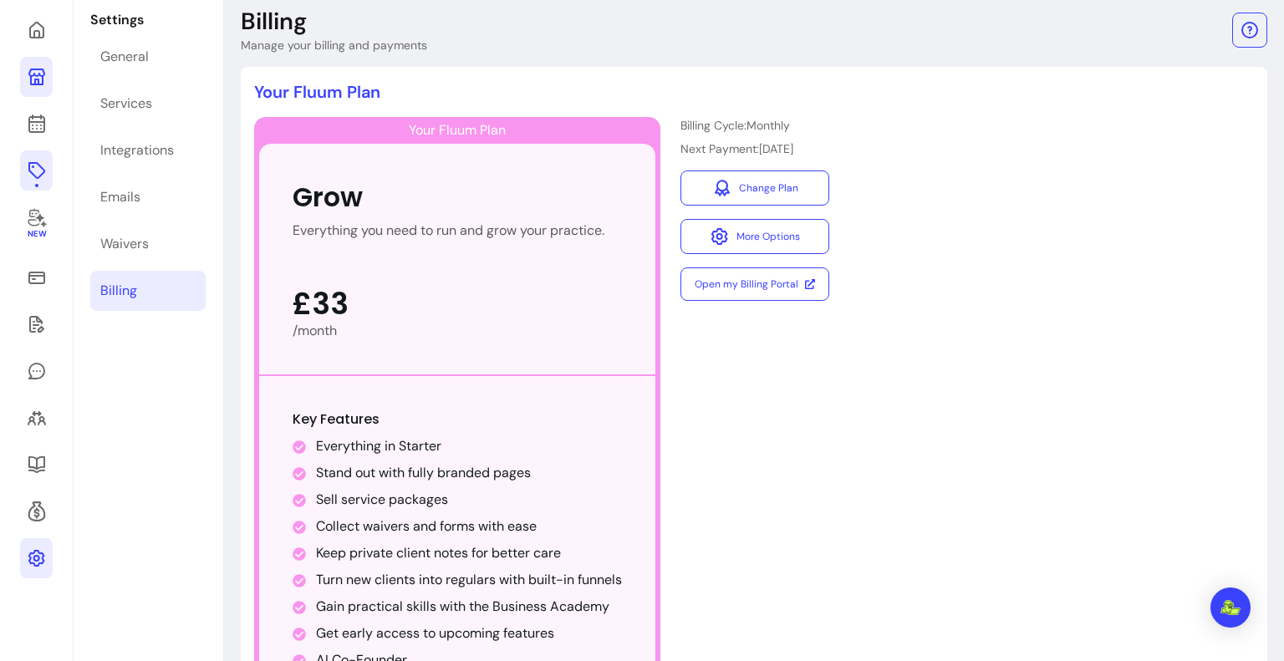
scroll to position [70, 0]
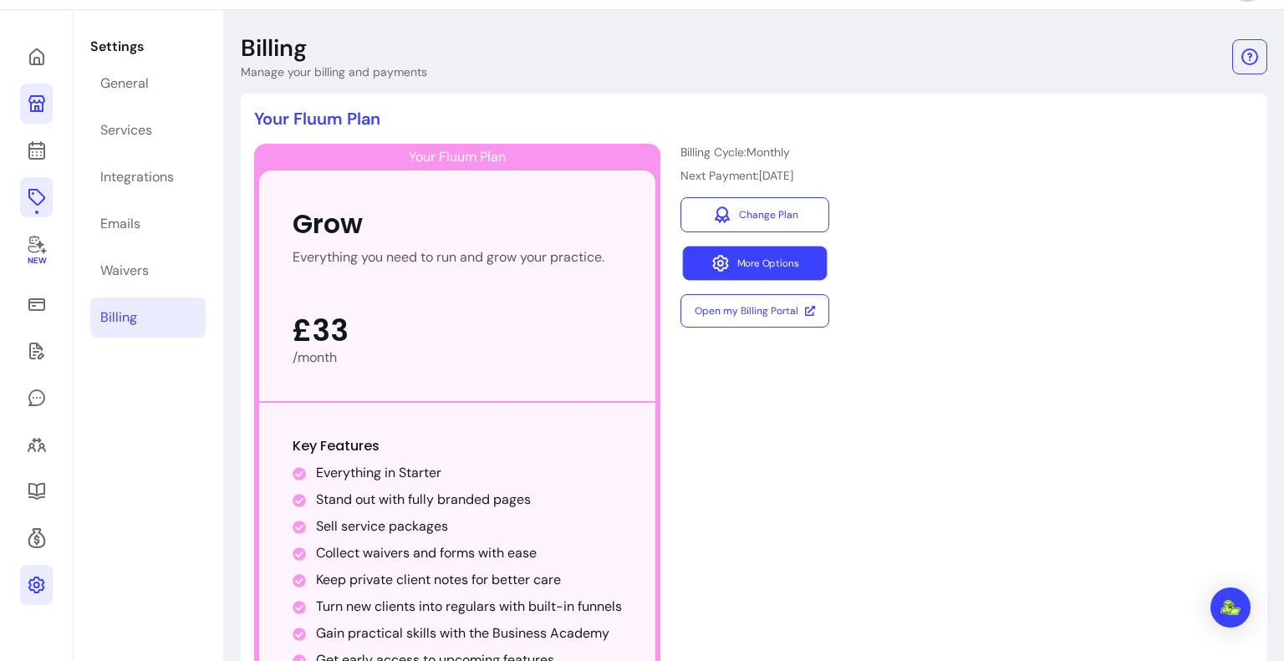
click at [747, 262] on button "More Options" at bounding box center [755, 264] width 145 height 34
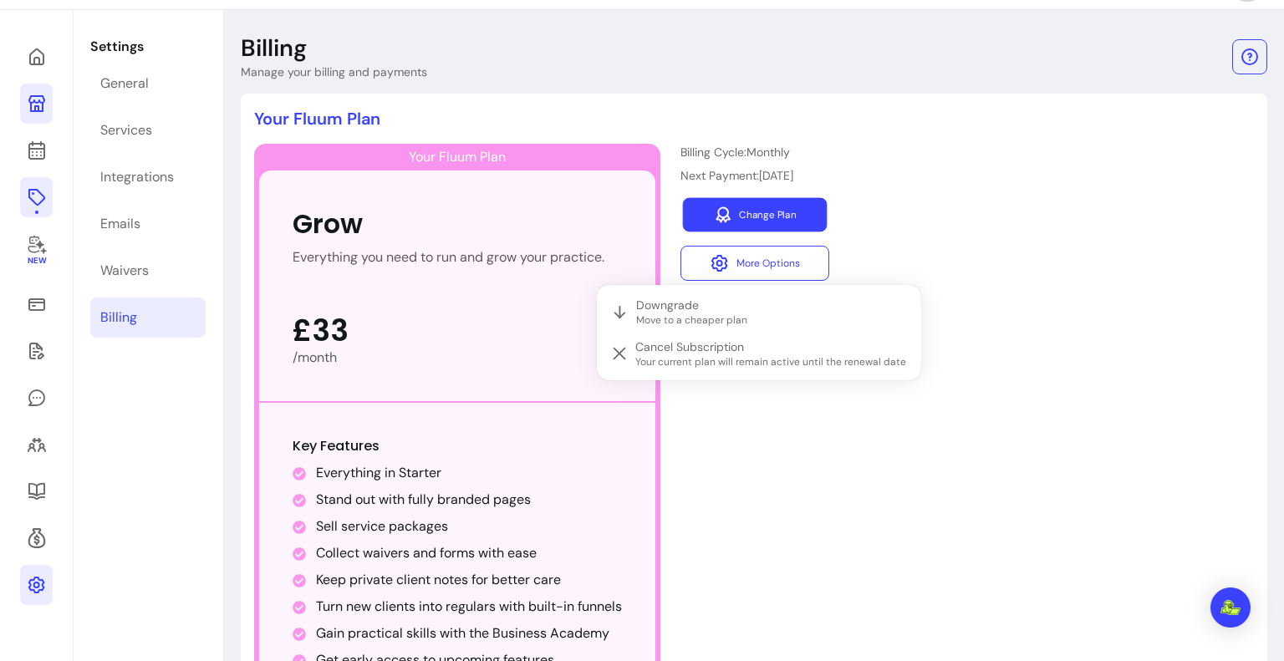
click at [759, 216] on link "Change Plan" at bounding box center [755, 215] width 145 height 34
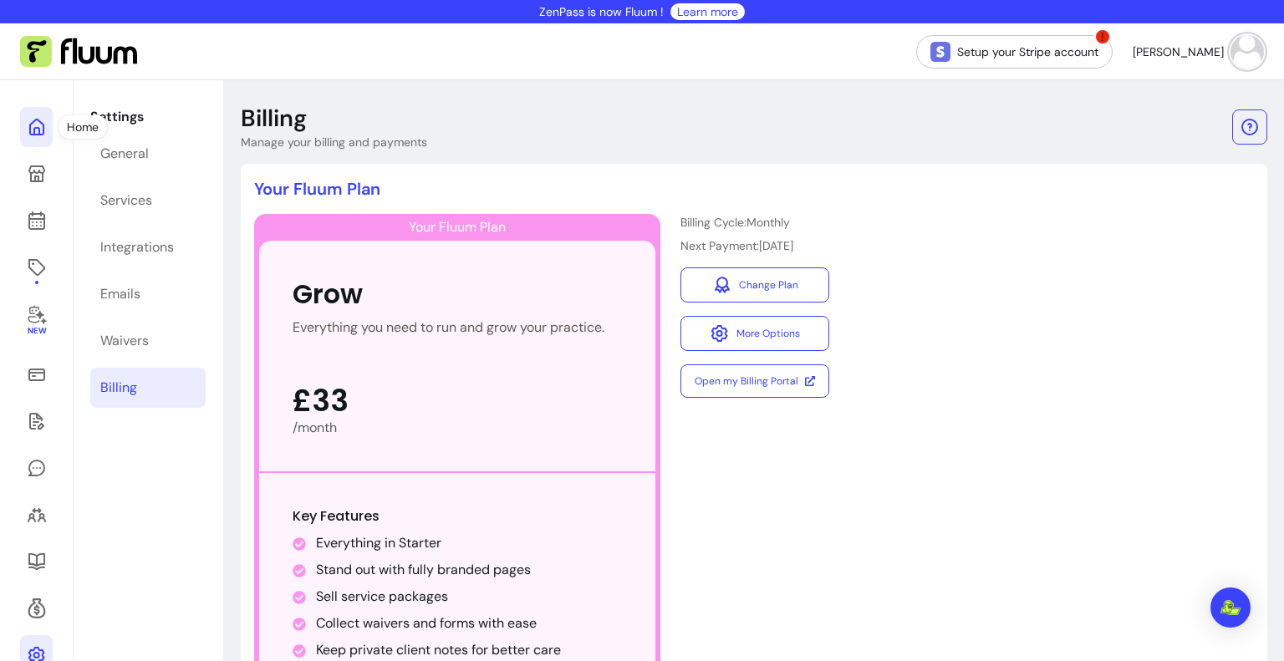
click at [48, 131] on link at bounding box center [36, 127] width 33 height 40
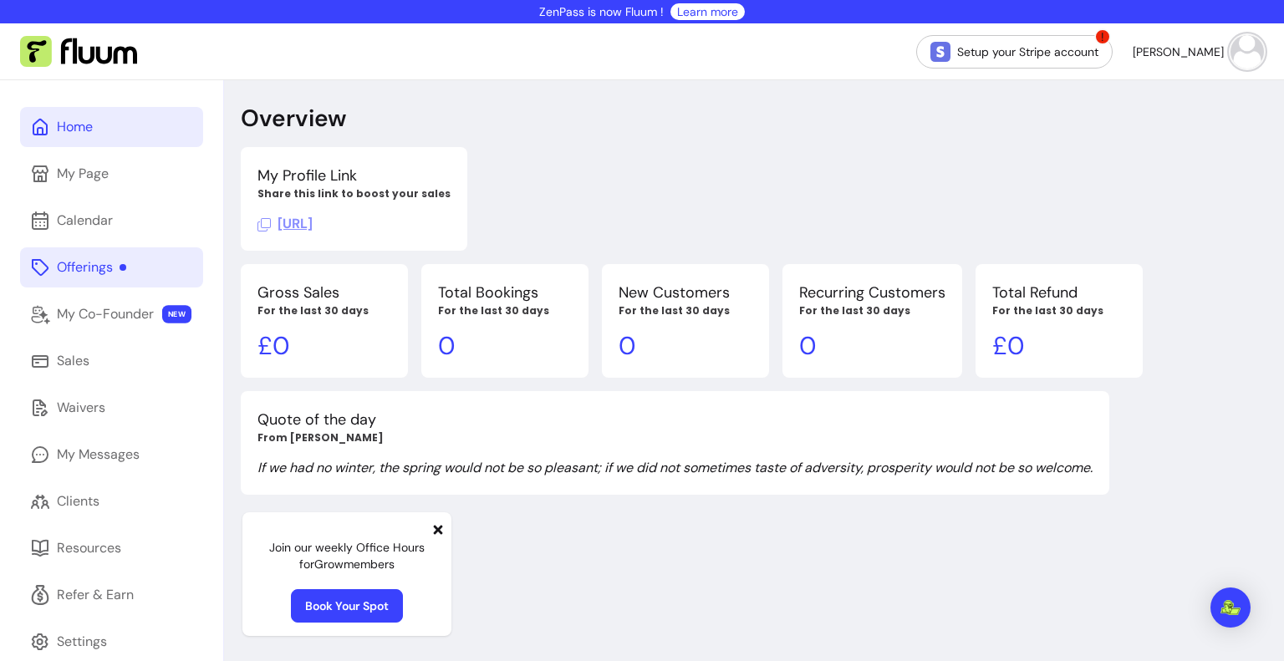
click at [77, 252] on link "Offerings" at bounding box center [111, 267] width 183 height 40
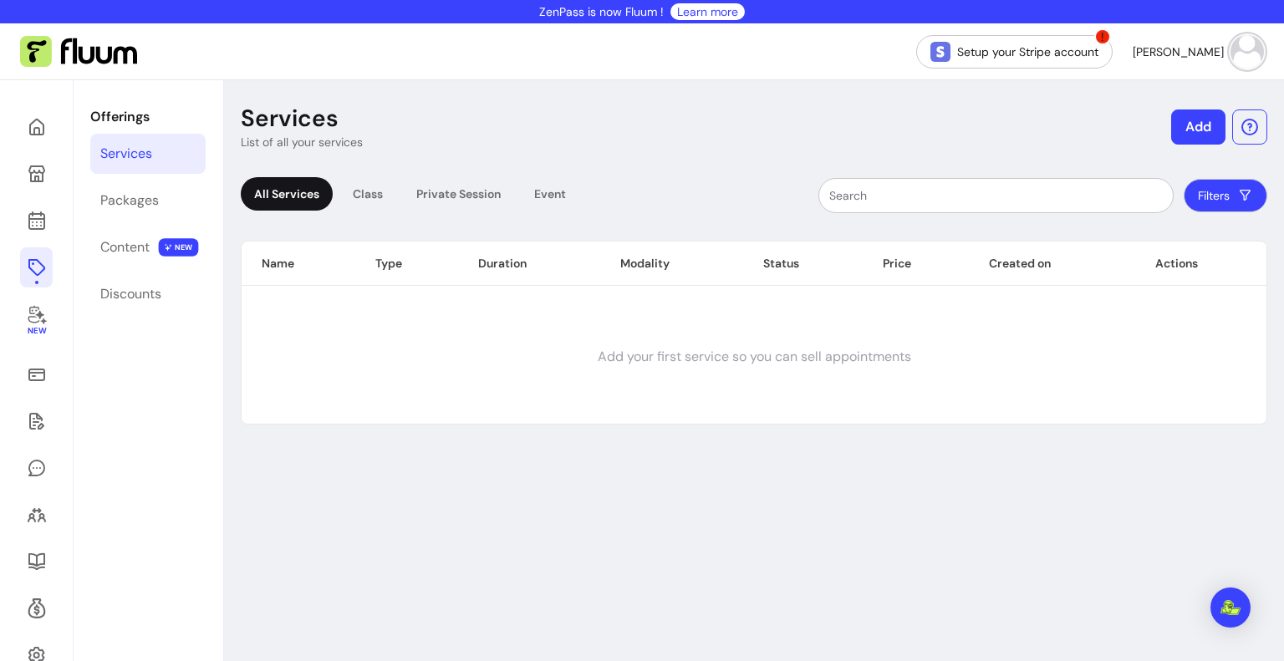
click at [1240, 64] on img at bounding box center [1246, 51] width 33 height 33
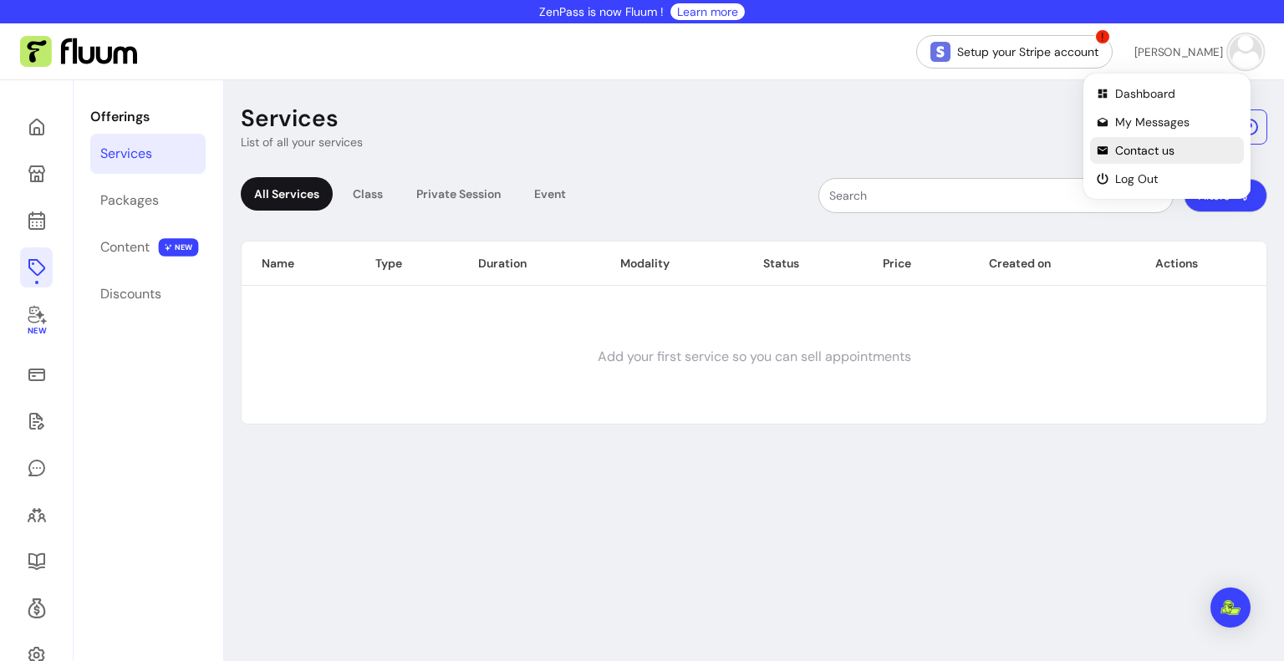
click at [1210, 140] on li "Contact us" at bounding box center [1167, 150] width 154 height 27
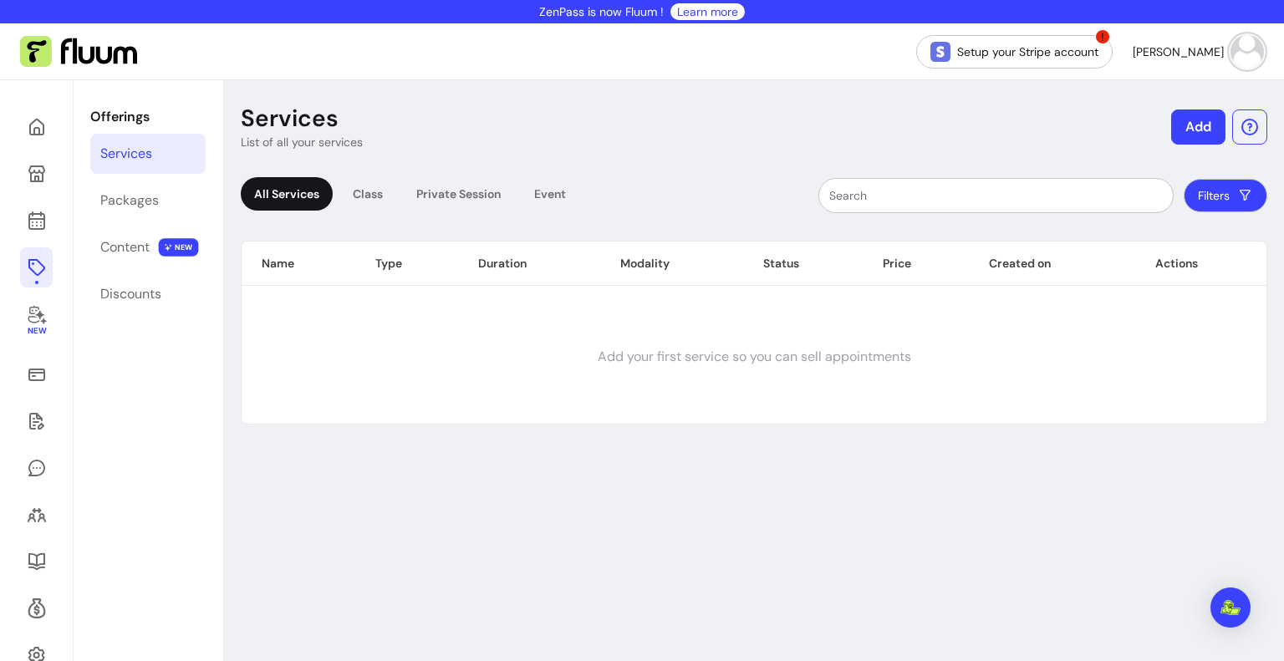
click at [403, 538] on div "Services List of all your services Add All Services Class Private Session Event…" at bounding box center [754, 410] width 1060 height 661
click at [769, 125] on header "Services List of all your services Add" at bounding box center [754, 127] width 1026 height 47
click at [813, 598] on div "Services List of all your services Add All Services Class Private Session Event…" at bounding box center [754, 410] width 1060 height 661
click at [782, 133] on header "Services List of all your services Add" at bounding box center [754, 127] width 1026 height 47
click at [1110, 57] on link "Setup your Stripe account" at bounding box center [1014, 51] width 191 height 33
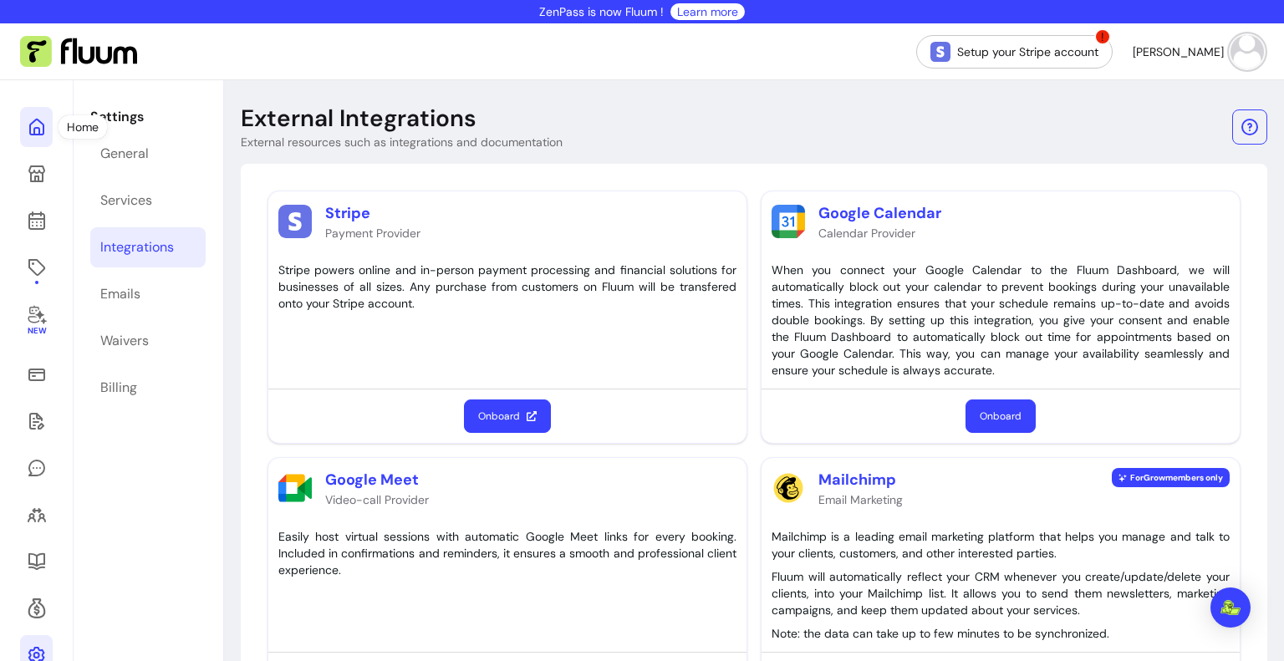
click at [43, 136] on icon at bounding box center [37, 127] width 20 height 20
